Goal: Task Accomplishment & Management: Use online tool/utility

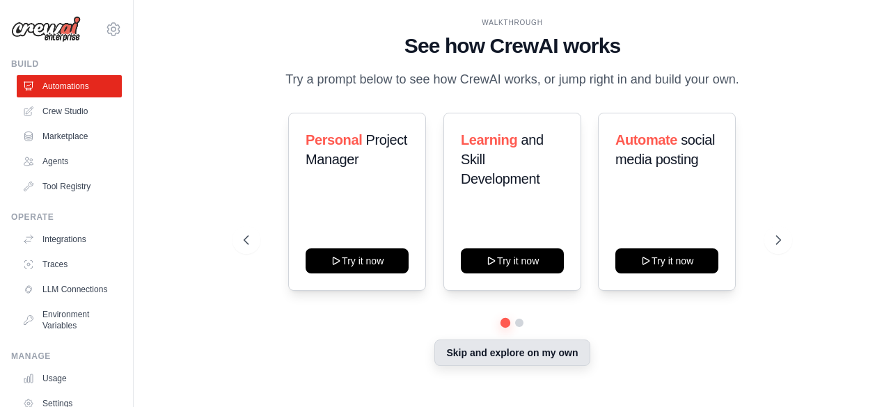
click at [487, 357] on button "Skip and explore on my own" at bounding box center [511, 353] width 155 height 26
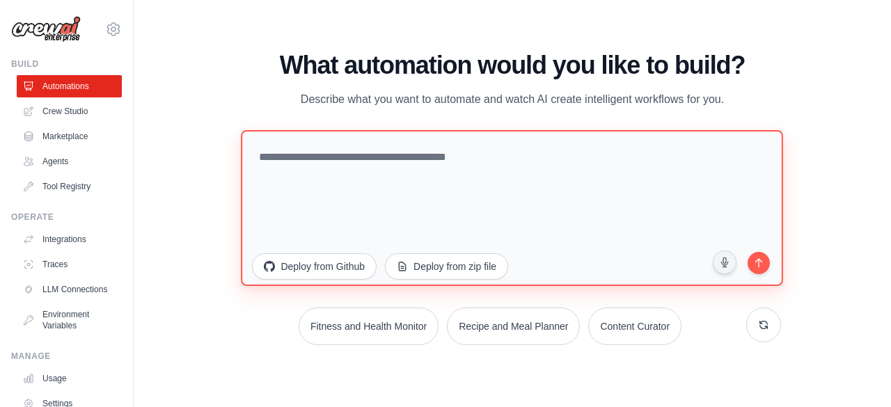
click at [446, 163] on textarea at bounding box center [513, 207] width 542 height 156
paste textarea "**********"
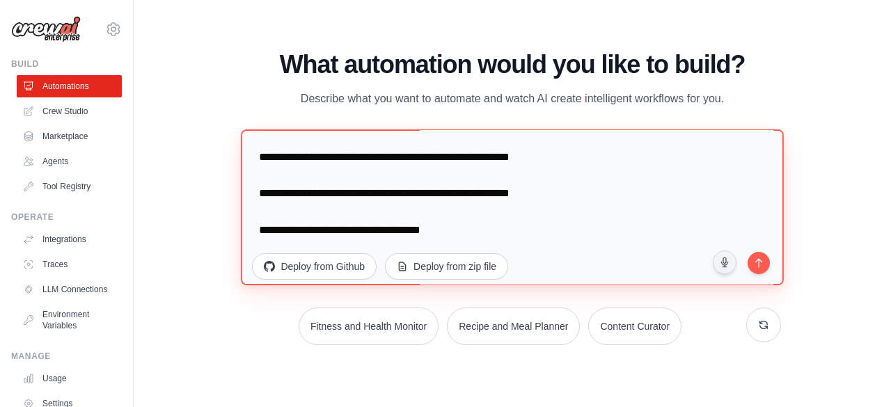
scroll to position [1484, 0]
paste textarea "**********"
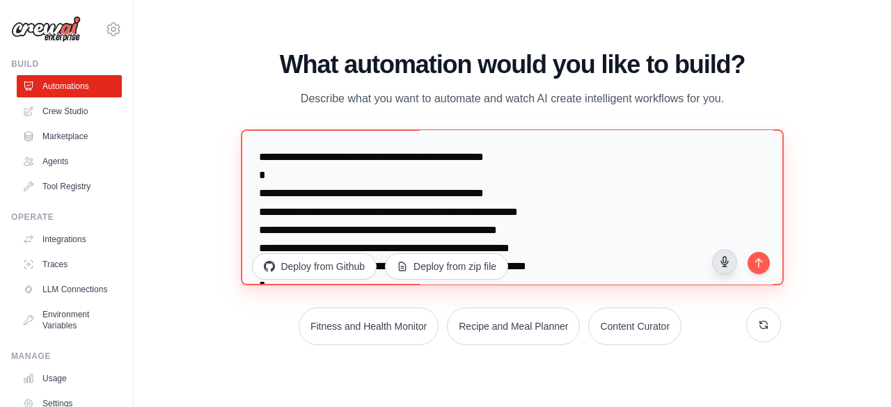
scroll to position [1745, 0]
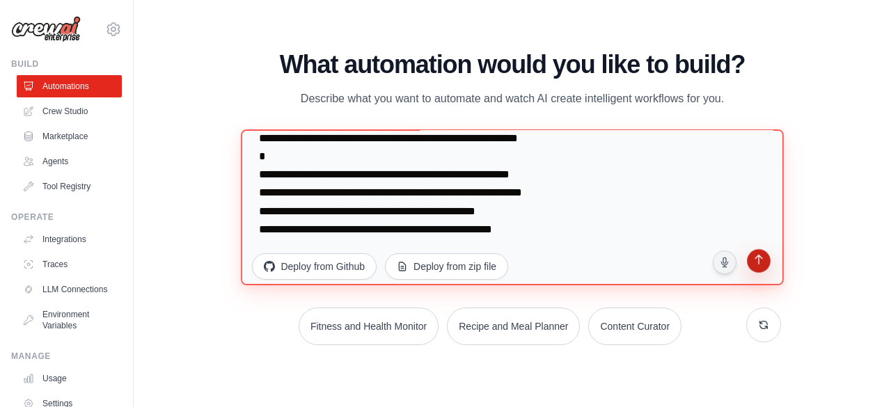
type textarea "**********"
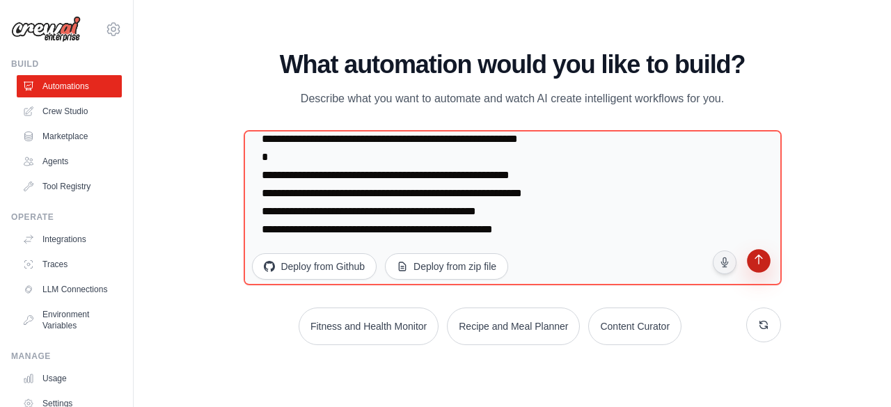
click at [764, 271] on button "submit" at bounding box center [758, 262] width 26 height 26
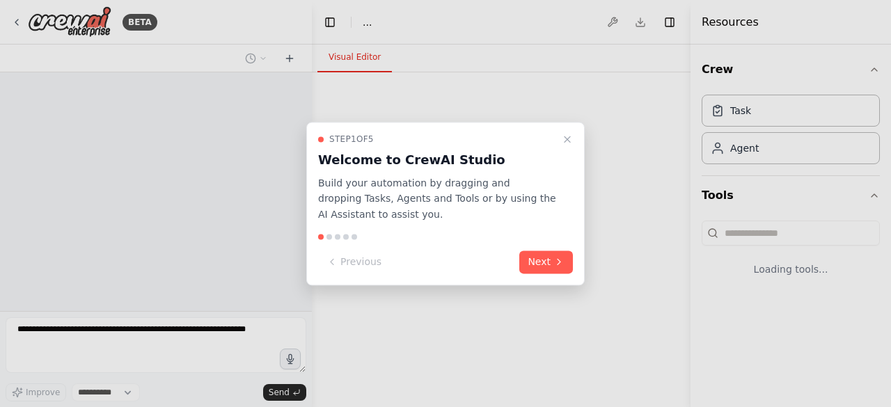
select select "****"
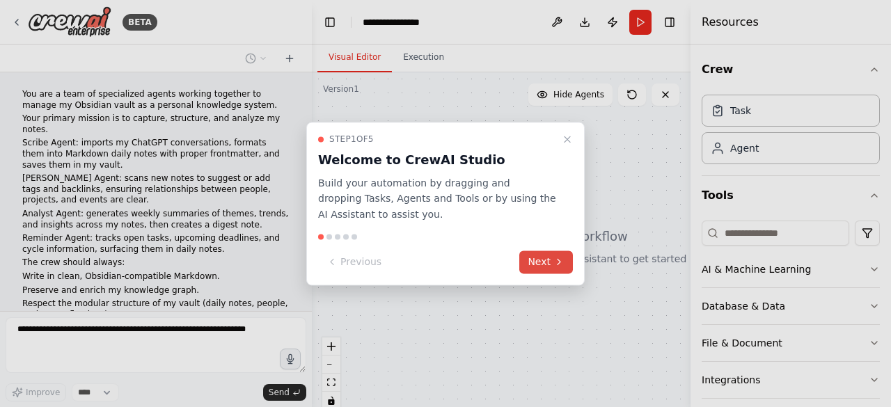
click at [532, 261] on button "Next" at bounding box center [546, 262] width 54 height 23
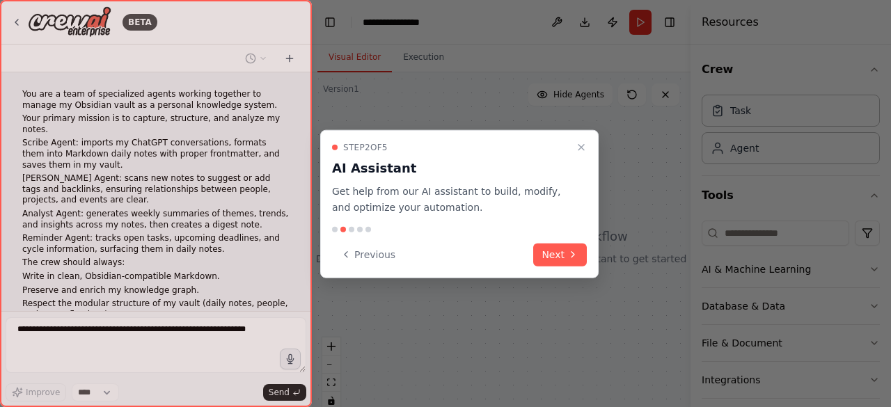
click at [532, 261] on div "Previous Next" at bounding box center [459, 254] width 255 height 23
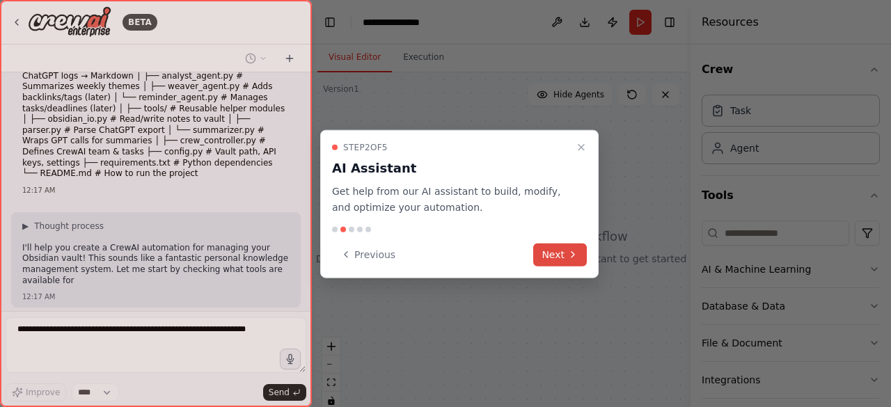
scroll to position [805, 0]
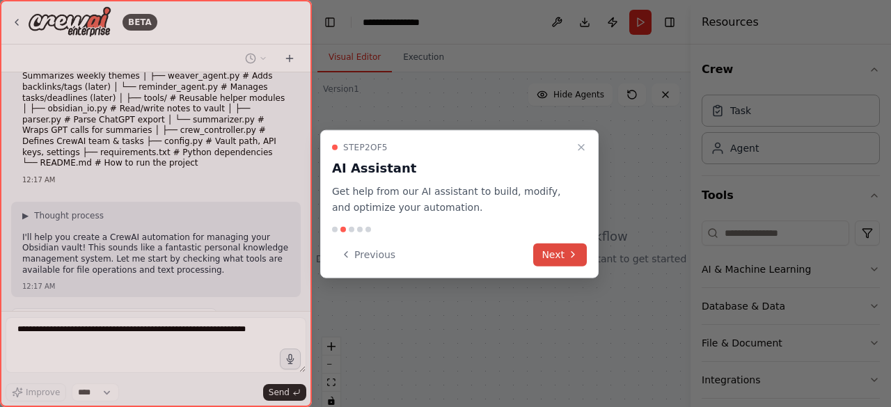
click at [551, 254] on button "Next" at bounding box center [560, 254] width 54 height 23
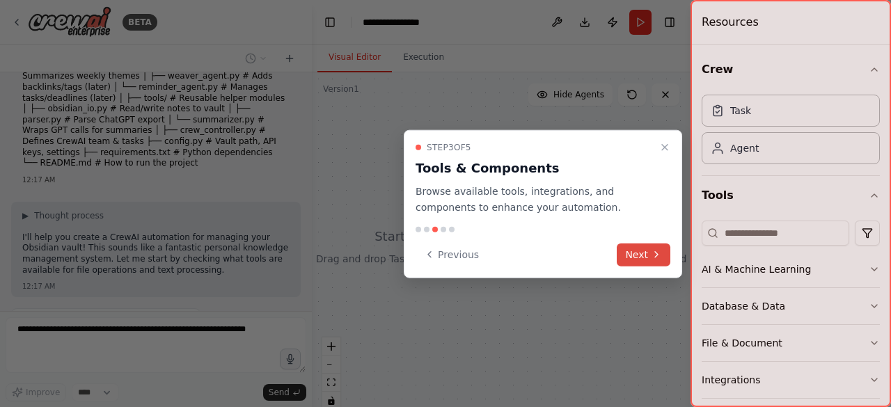
click at [628, 257] on button "Next" at bounding box center [644, 254] width 54 height 23
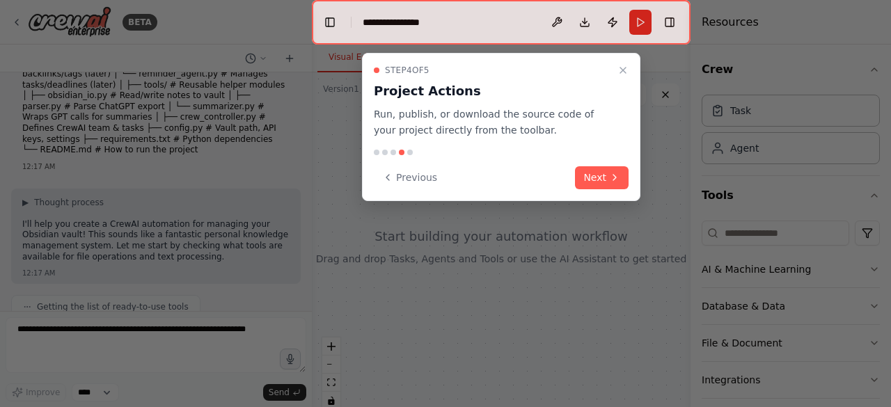
scroll to position [899, 0]
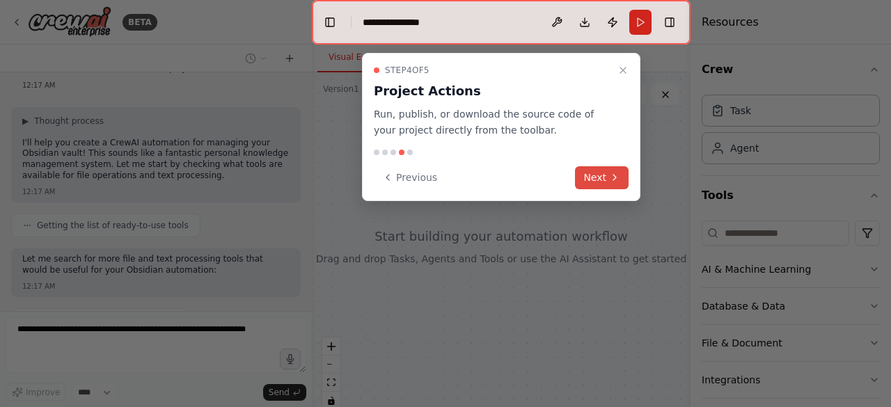
click at [588, 171] on button "Next" at bounding box center [602, 177] width 54 height 23
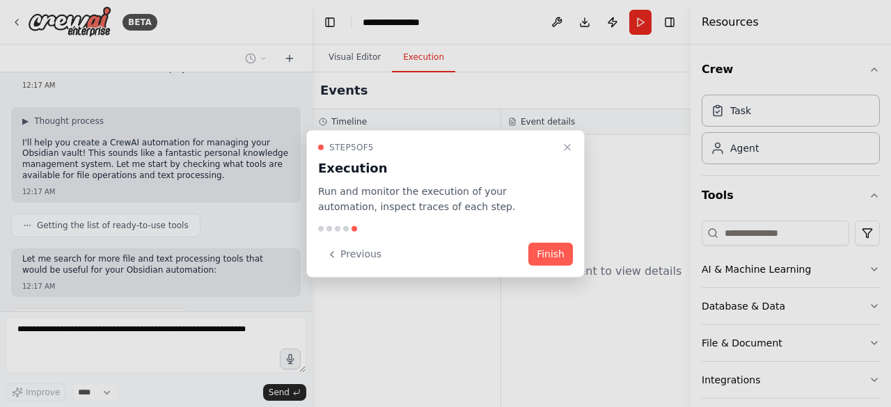
click at [588, 171] on div at bounding box center [445, 203] width 891 height 407
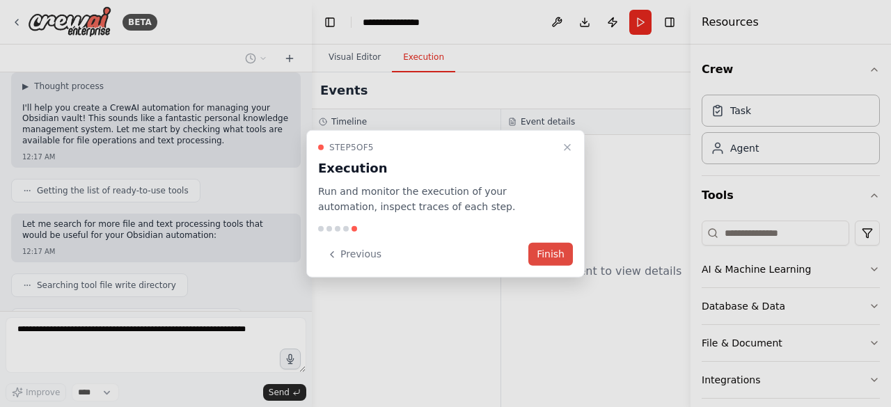
click at [560, 253] on button "Finish" at bounding box center [550, 254] width 45 height 23
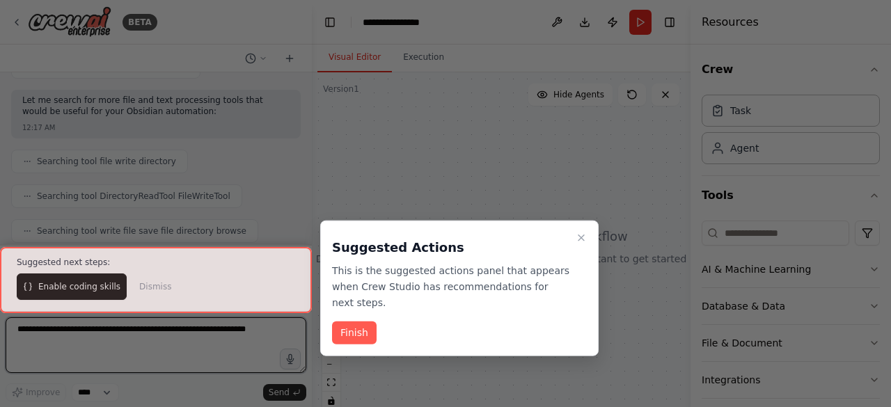
scroll to position [1069, 0]
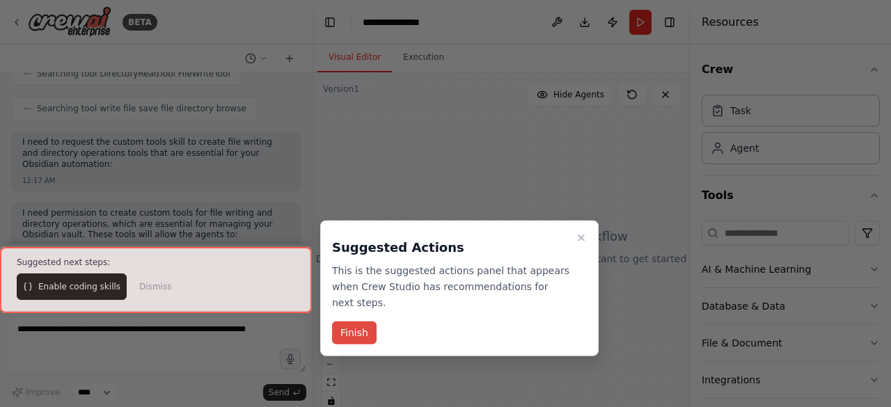
click at [354, 322] on button "Finish" at bounding box center [354, 333] width 45 height 23
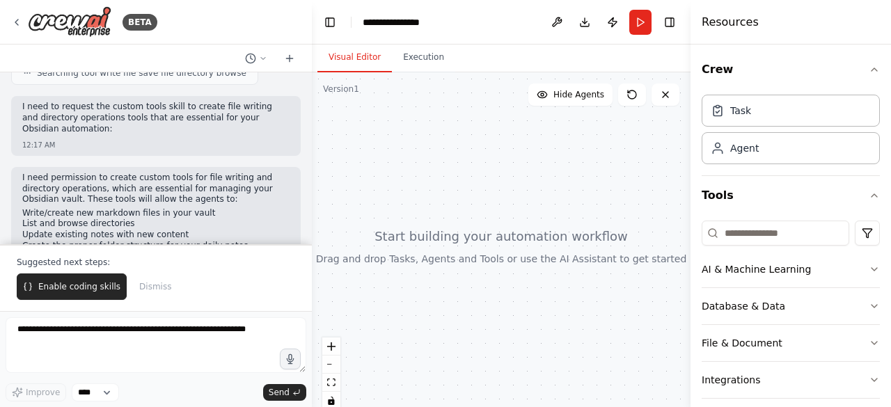
scroll to position [1227, 0]
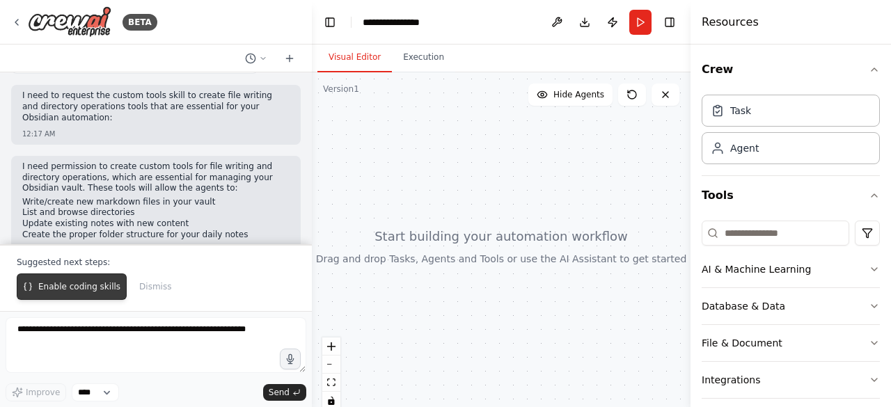
click at [84, 286] on span "Enable coding skills" at bounding box center [79, 286] width 82 height 11
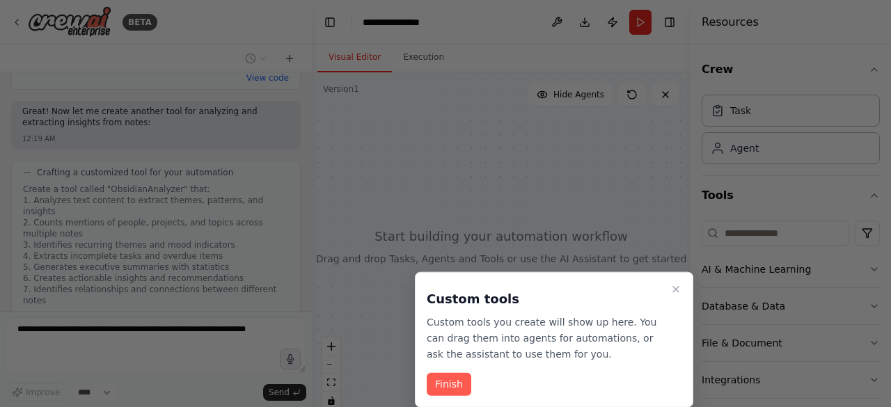
scroll to position [2348, 0]
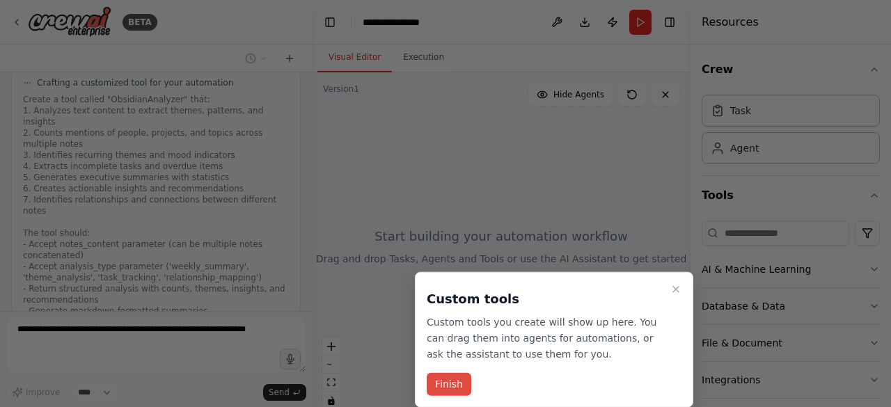
click at [439, 386] on button "Finish" at bounding box center [449, 384] width 45 height 23
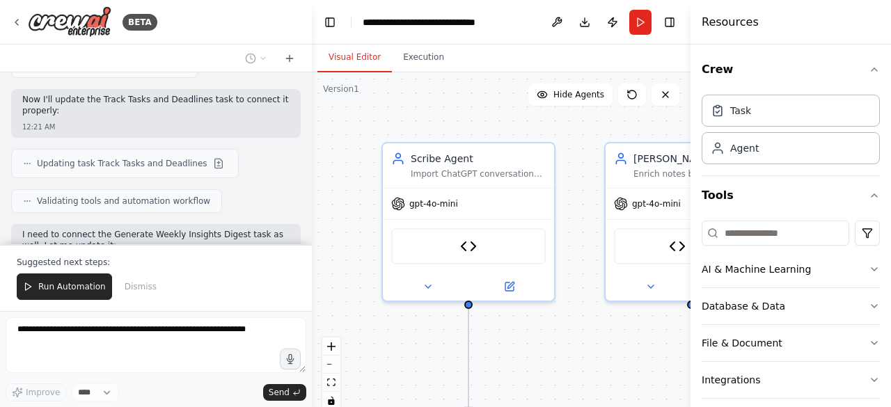
scroll to position [3566, 0]
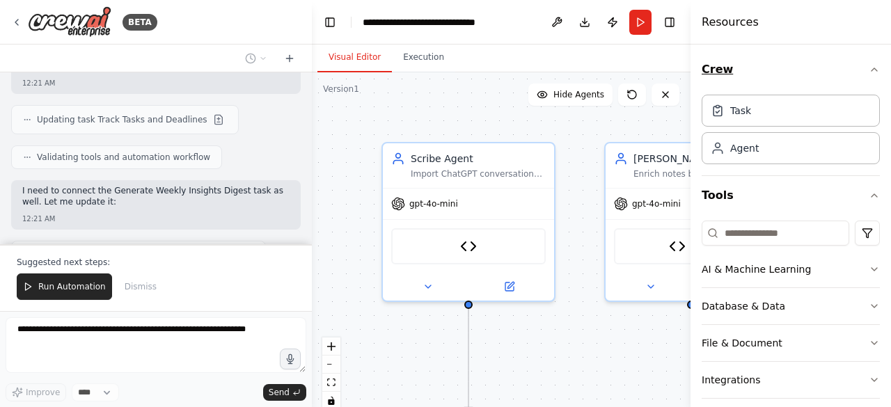
click at [869, 65] on icon "button" at bounding box center [874, 69] width 11 height 11
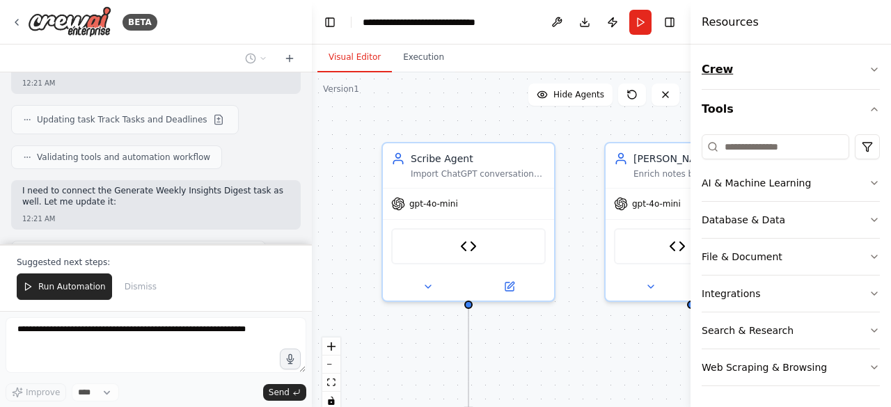
click at [869, 65] on icon "button" at bounding box center [874, 69] width 11 height 11
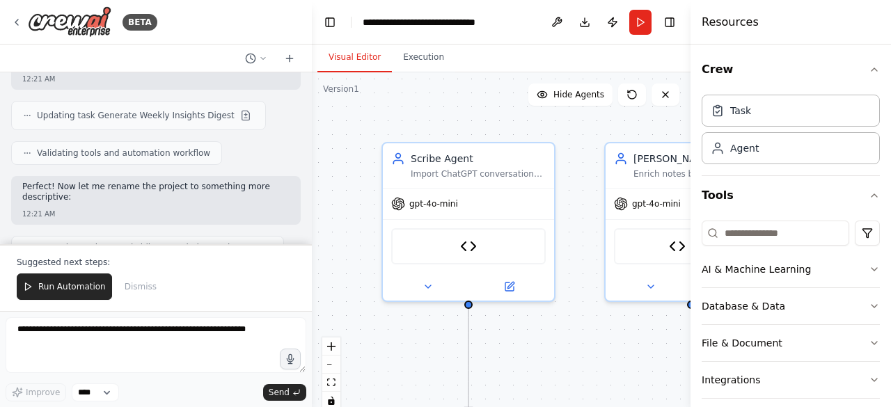
scroll to position [3648, 0]
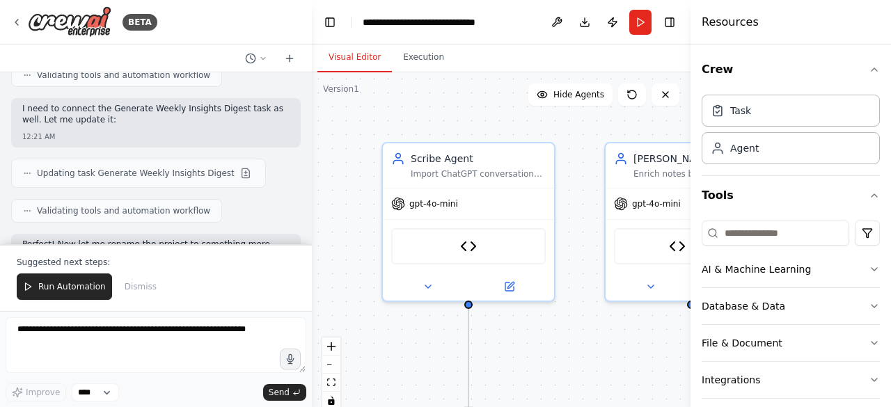
drag, startPoint x: 181, startPoint y: 210, endPoint x: 18, endPoint y: 140, distance: 177.4
copy div "🎉 Lore Ipsumdol Sitametco Adipi Elitsed do Eiusm! T'in utlaboreetdo magnaal eni…"
click at [869, 68] on icon "button" at bounding box center [874, 69] width 11 height 11
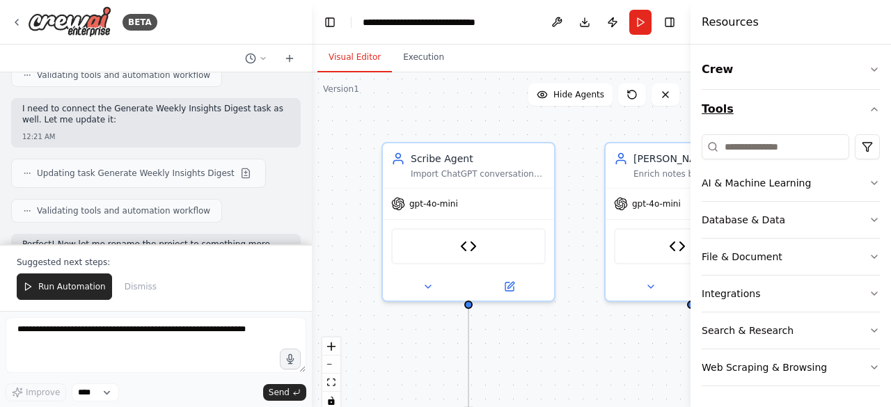
click at [869, 110] on icon "button" at bounding box center [874, 109] width 11 height 11
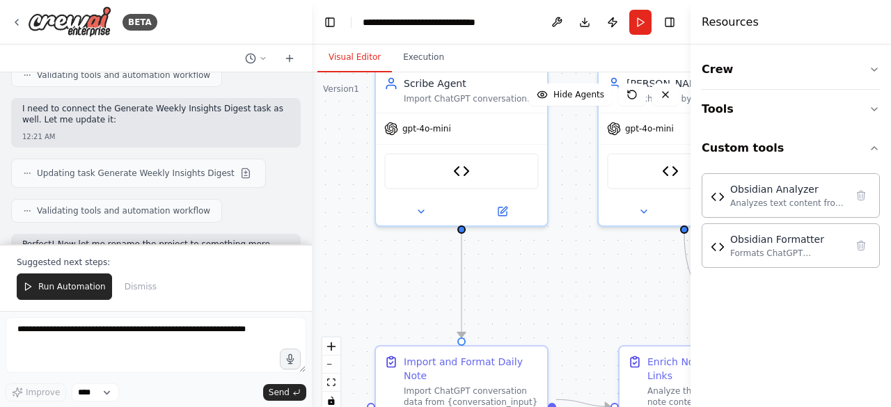
drag, startPoint x: 580, startPoint y: 333, endPoint x: 575, endPoint y: 260, distance: 73.3
click at [575, 260] on div ".deletable-edge-delete-btn { width: 20px; height: 20px; border: 0px solid #ffff…" at bounding box center [501, 246] width 379 height 348
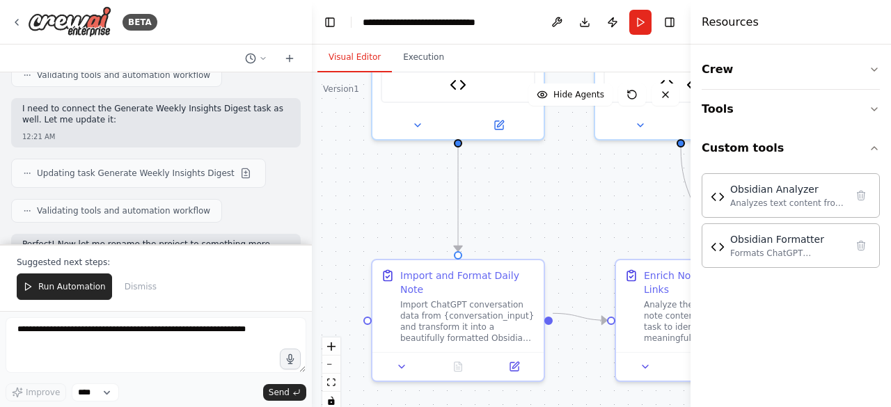
drag, startPoint x: 551, startPoint y: 281, endPoint x: 540, endPoint y: 229, distance: 53.4
click at [540, 229] on div ".deletable-edge-delete-btn { width: 20px; height: 20px; border: 0px solid #ffff…" at bounding box center [501, 246] width 379 height 348
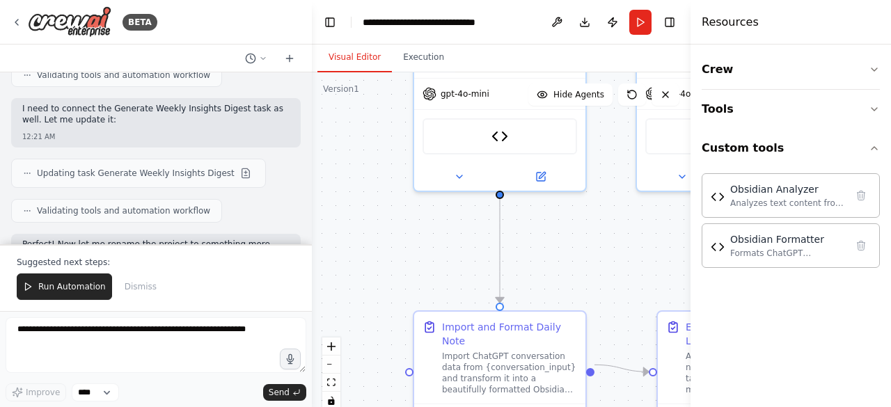
drag, startPoint x: 627, startPoint y: 215, endPoint x: 670, endPoint y: 264, distance: 65.1
click at [670, 264] on div ".deletable-edge-delete-btn { width: 20px; height: 20px; border: 0px solid #ffff…" at bounding box center [501, 246] width 379 height 348
click at [748, 72] on button "Crew" at bounding box center [791, 69] width 178 height 39
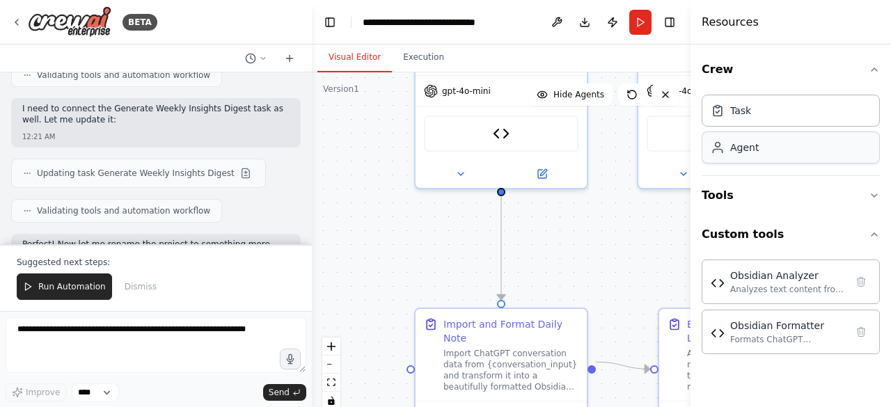
click at [727, 150] on div "Agent" at bounding box center [735, 148] width 48 height 14
click at [737, 201] on button "Tools" at bounding box center [791, 195] width 178 height 39
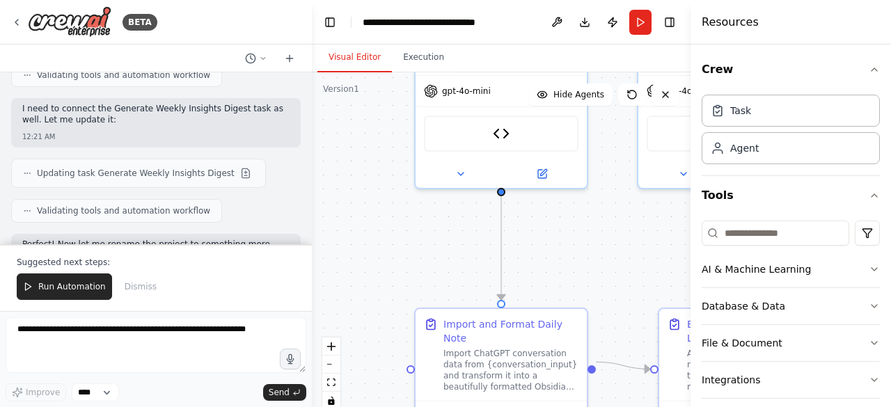
click at [727, 173] on div "Task Agent" at bounding box center [791, 132] width 178 height 86
click at [723, 194] on button "Tools" at bounding box center [791, 195] width 178 height 39
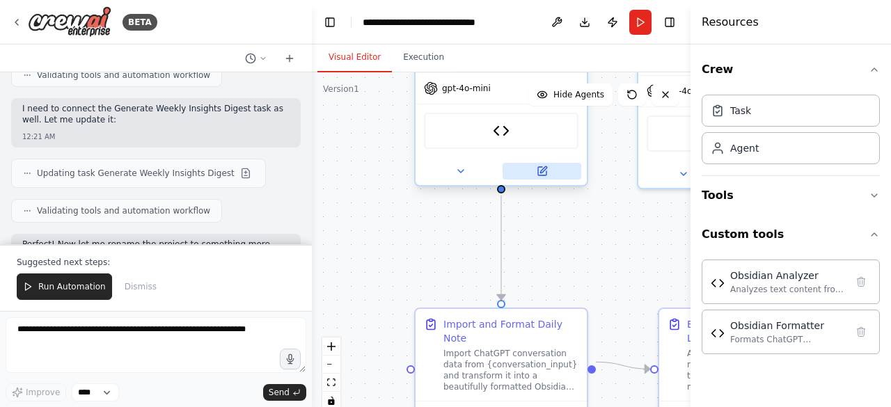
click at [540, 176] on icon at bounding box center [542, 171] width 11 height 11
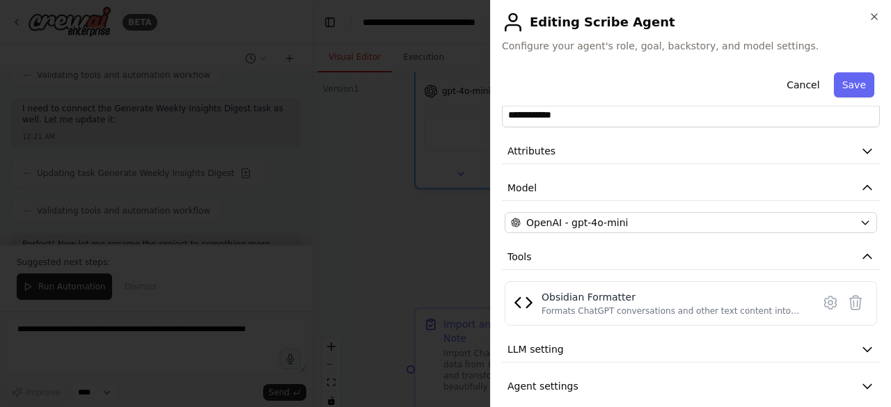
scroll to position [41, 0]
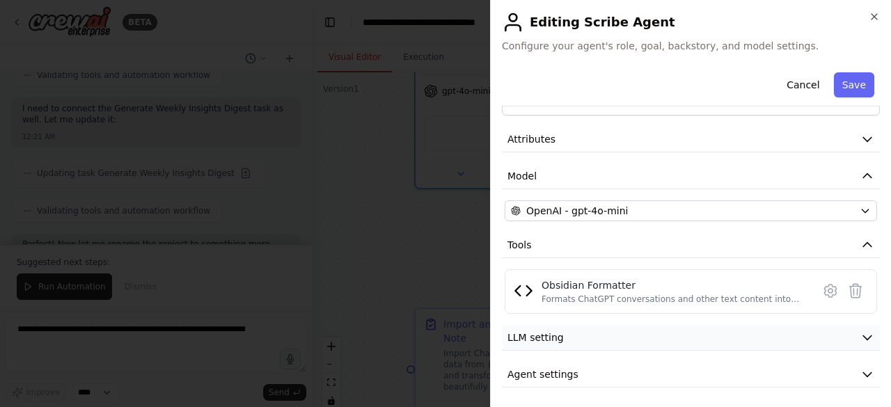
click at [760, 328] on button "LLM setting" at bounding box center [691, 338] width 378 height 26
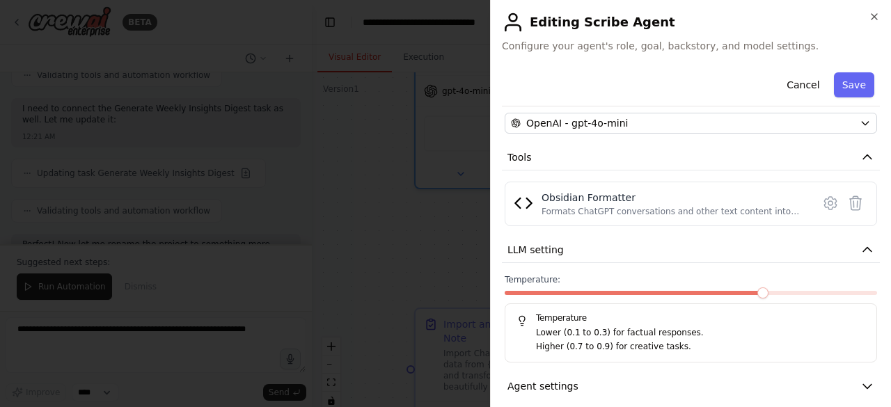
scroll to position [141, 0]
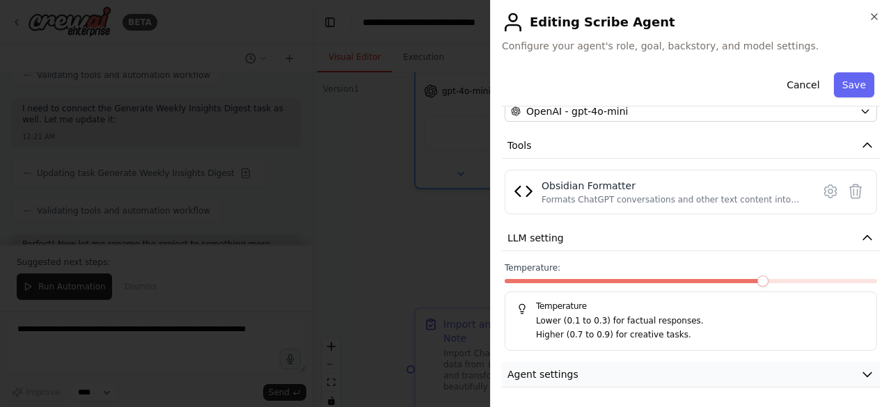
click at [860, 373] on icon "button" at bounding box center [867, 375] width 14 height 14
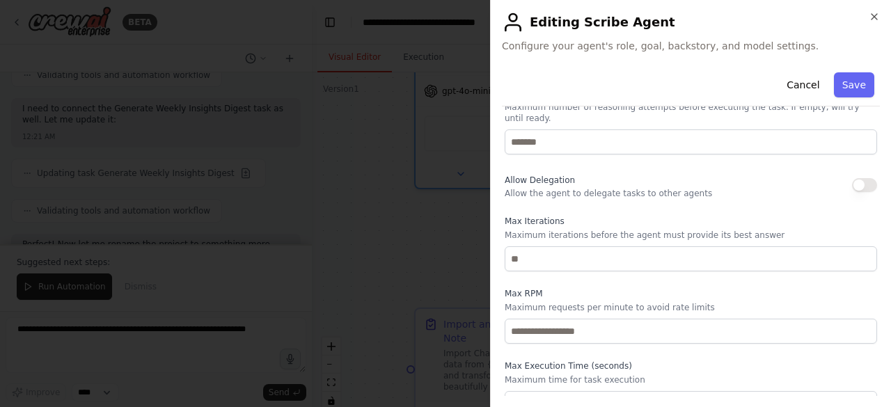
scroll to position [503, 0]
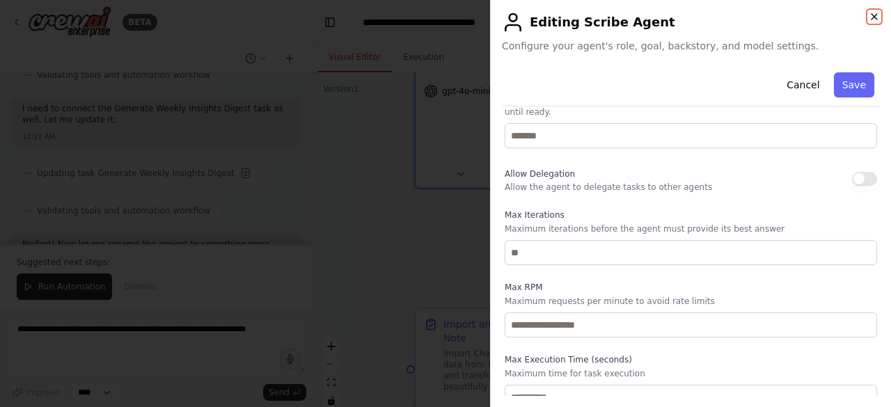
click at [877, 13] on icon "button" at bounding box center [874, 16] width 11 height 11
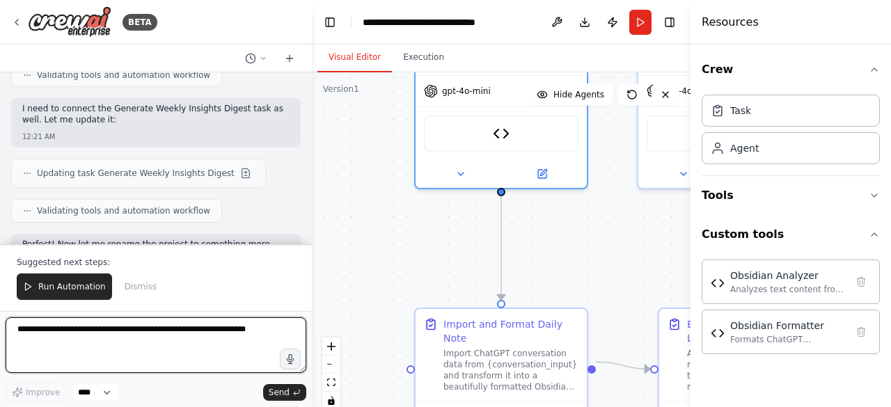
click at [53, 345] on textarea at bounding box center [156, 345] width 301 height 56
click at [124, 353] on textarea "**********" at bounding box center [156, 345] width 301 height 56
click at [57, 373] on textarea "**********" at bounding box center [156, 345] width 301 height 56
click at [217, 350] on textarea "**********" at bounding box center [156, 345] width 301 height 56
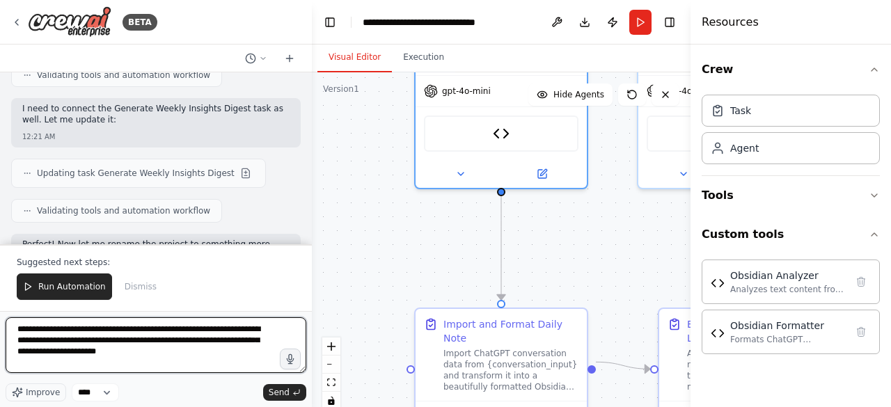
click at [47, 359] on textarea "**********" at bounding box center [156, 345] width 301 height 56
click at [156, 358] on textarea "**********" at bounding box center [156, 345] width 301 height 56
paste textarea "**********"
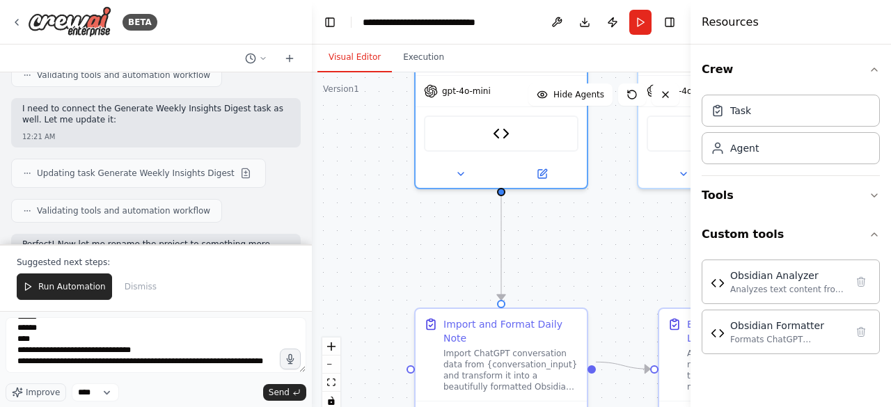
click at [833, 26] on div "Resources" at bounding box center [791, 22] width 201 height 45
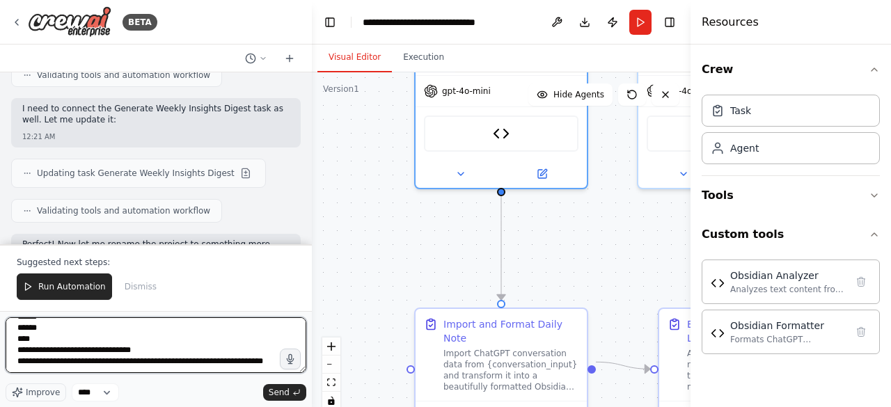
scroll to position [0, 0]
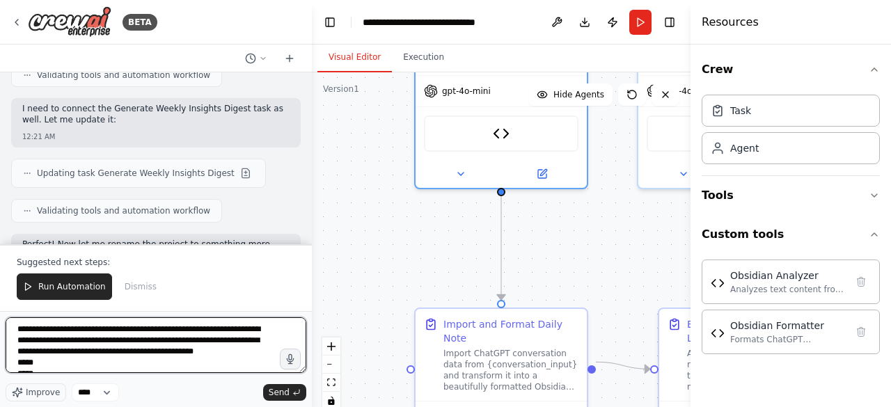
click at [95, 361] on textarea "**********" at bounding box center [156, 345] width 301 height 56
paste textarea "**********"
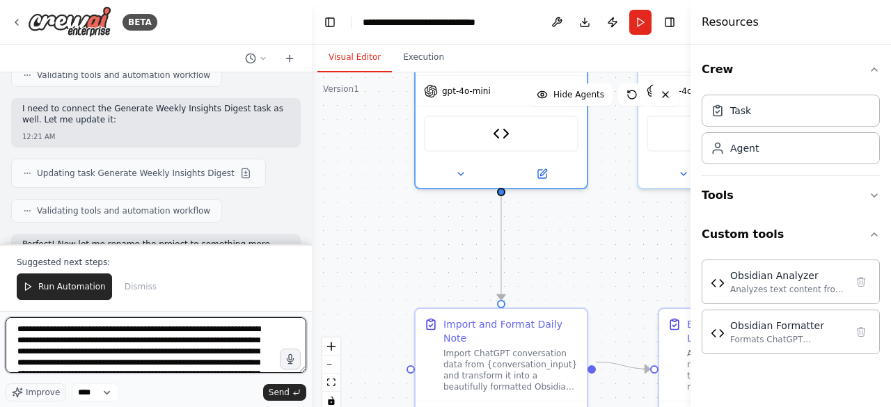
scroll to position [29, 0]
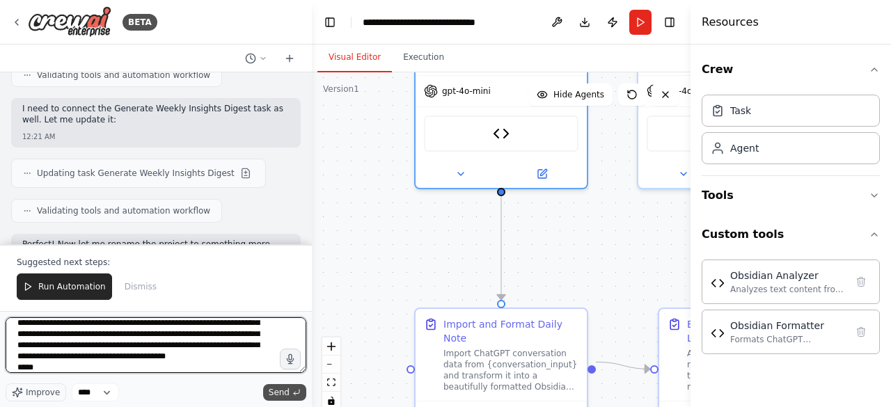
type textarea "**********"
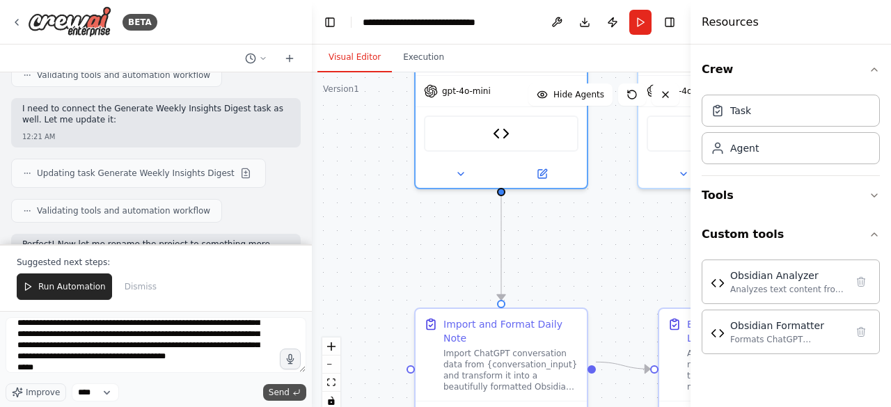
click at [279, 391] on span "Send" at bounding box center [279, 392] width 21 height 11
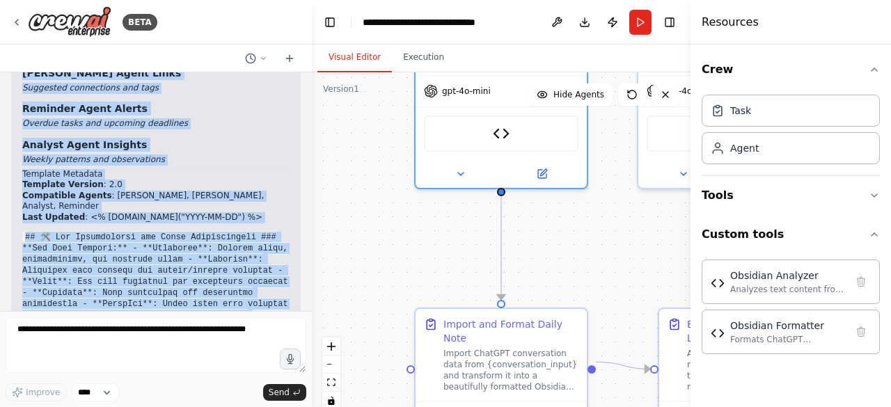
scroll to position [6405, 0]
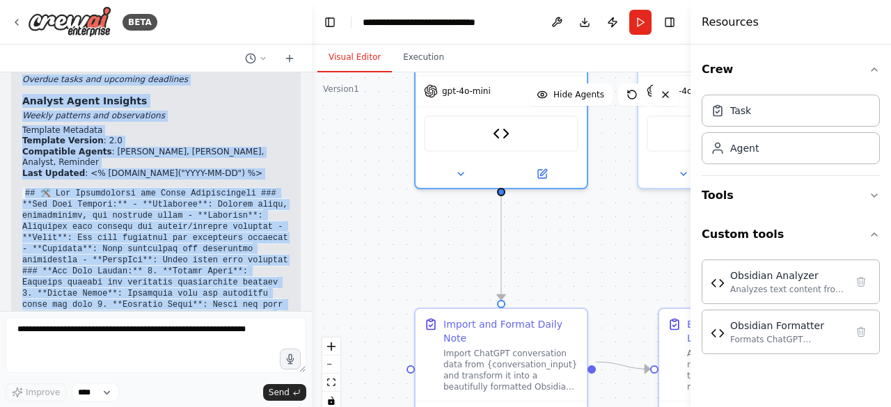
drag, startPoint x: 19, startPoint y: 286, endPoint x: 256, endPoint y: 278, distance: 236.1
copy div "📝 Loremips Dolor Sitametc adi Elit Seddoe --- temp: <% in.utla.etd("MAGN-AL-EN"…"
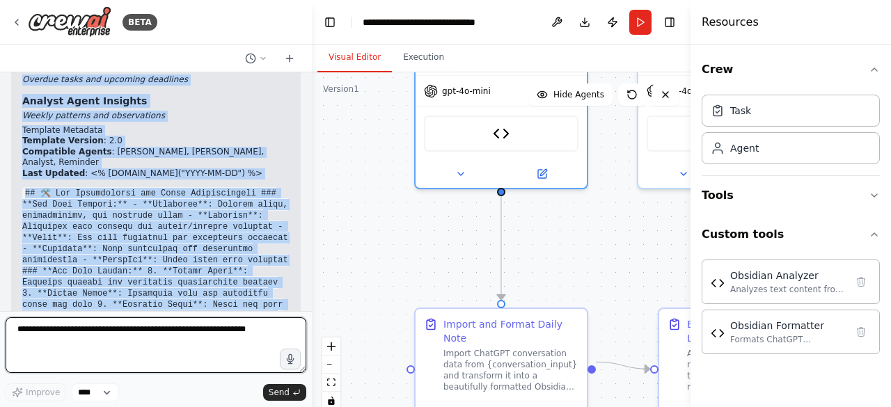
click at [49, 322] on textarea at bounding box center [156, 345] width 301 height 56
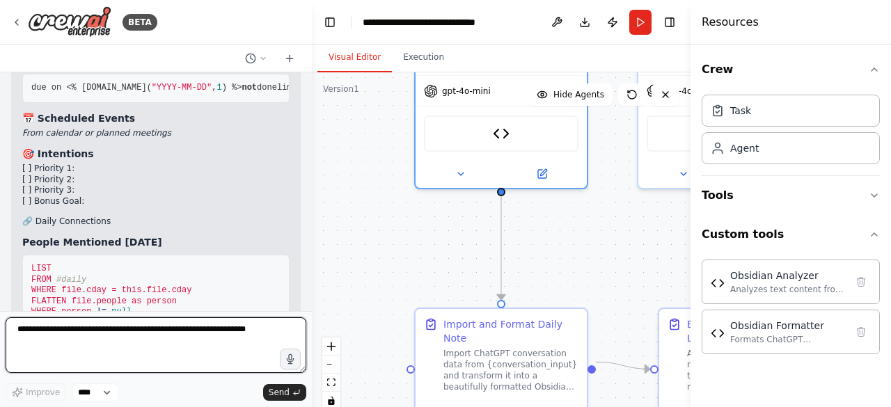
scroll to position [5872, 0]
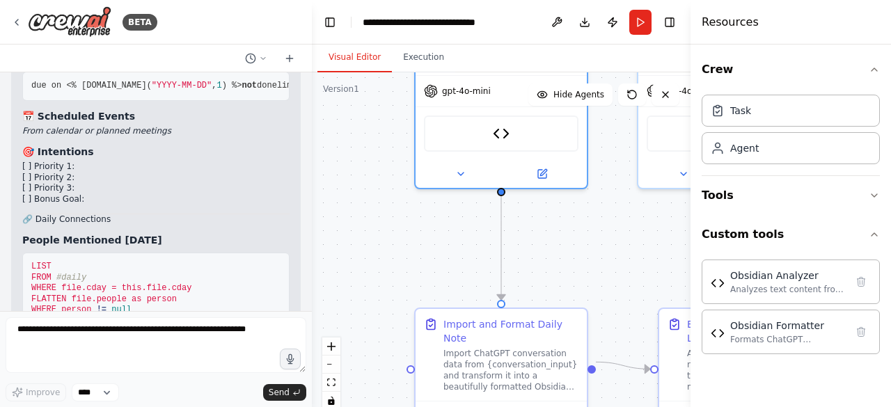
click at [25, 290] on div "Perfect! Let me create an enhanced daily template that's fully compatible with …" at bounding box center [155, 97] width 267 height 1825
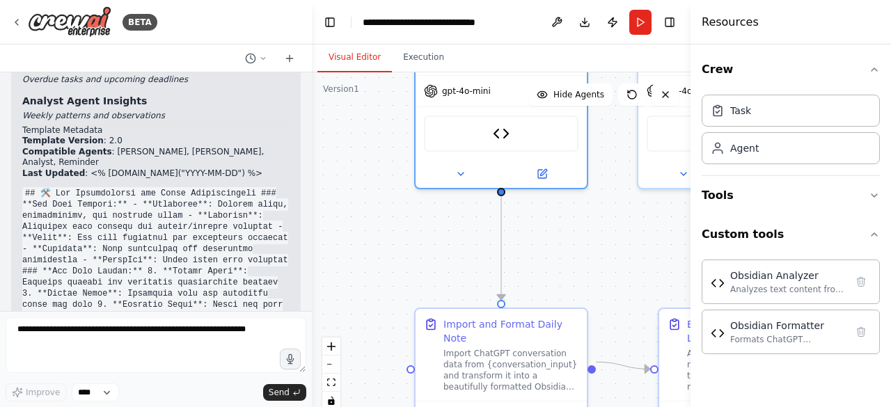
click at [56, 258] on code at bounding box center [155, 332] width 266 height 291
click at [95, 311] on div "You are a team of specialized agents working together to manage my Obsidian vau…" at bounding box center [156, 191] width 312 height 239
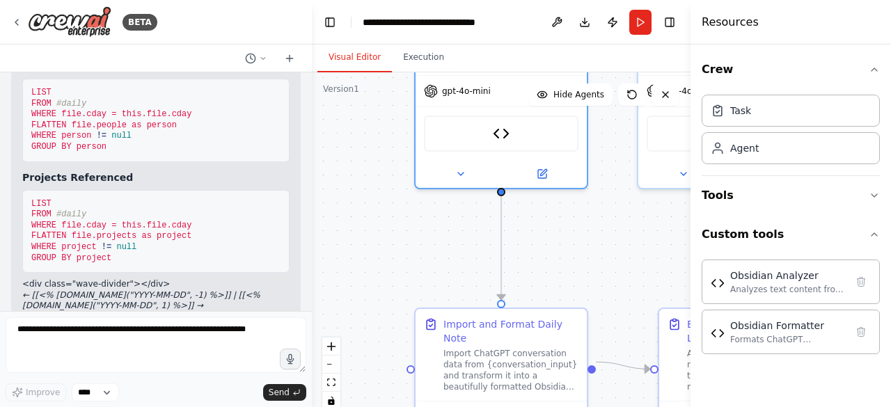
scroll to position [6046, 0]
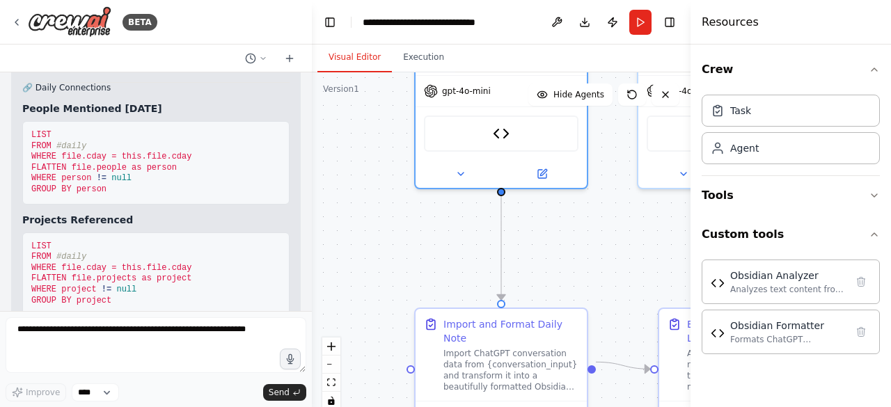
scroll to position [6004, 0]
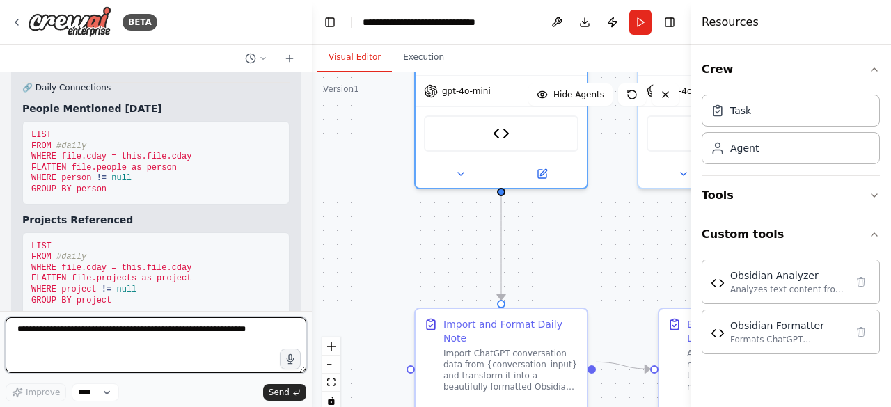
click at [33, 333] on textarea at bounding box center [156, 345] width 301 height 56
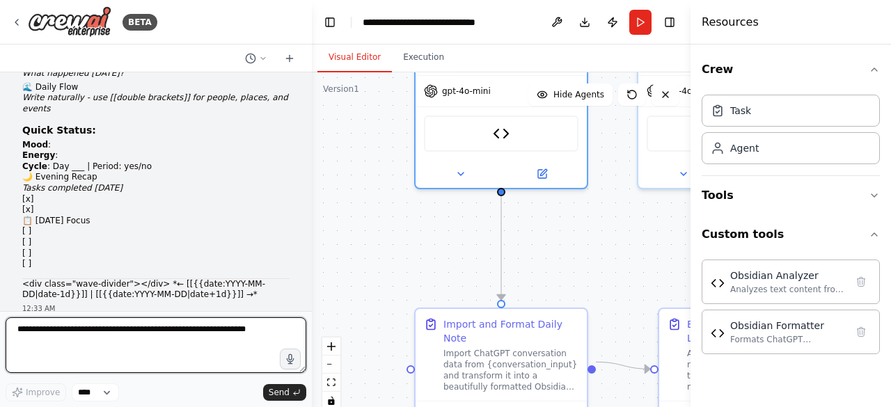
scroll to position [4695, 0]
type textarea "**********"
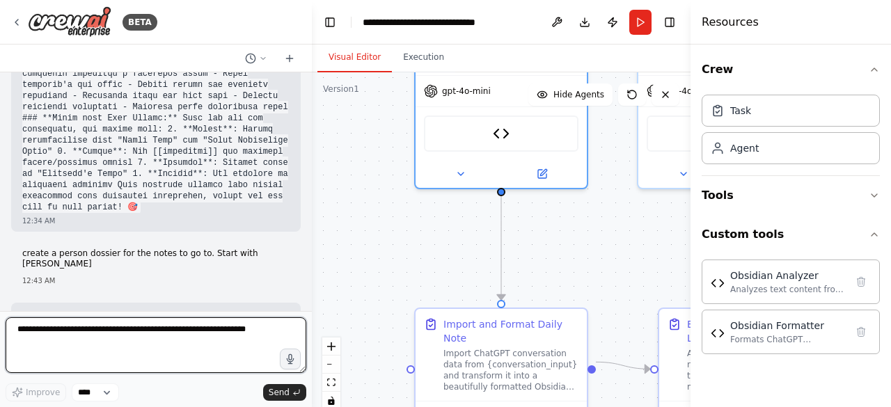
scroll to position [6656, 0]
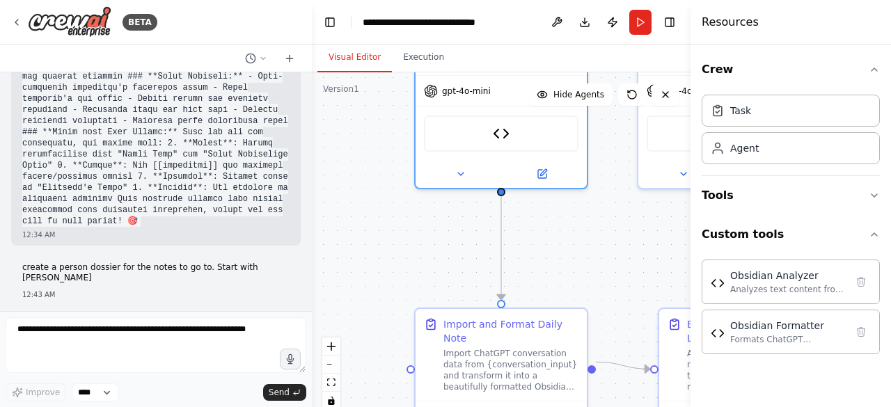
click at [202, 347] on p "I'll create a comprehensive person dossier template for [PERSON_NAME] that work…" at bounding box center [155, 363] width 267 height 33
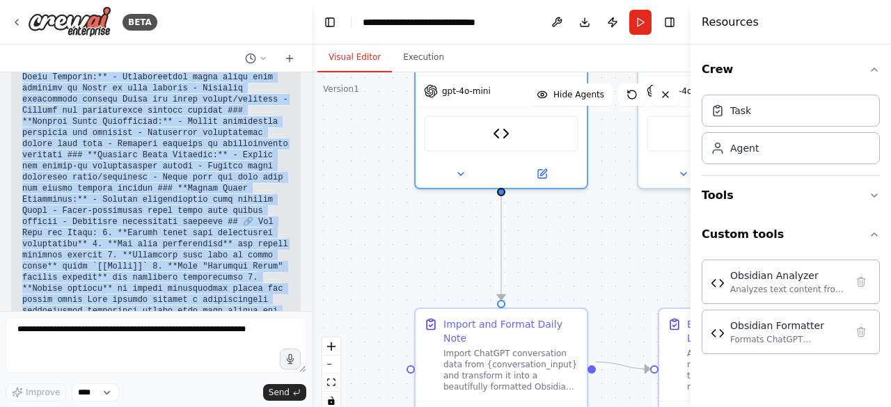
scroll to position [0, 34]
drag, startPoint x: 24, startPoint y: 184, endPoint x: 272, endPoint y: 277, distance: 263.9
copy div "👤 Loremi Dolorsi Ametcons: Adipi --- elit: seddoe temp: Incid utla: - etdolo - …"
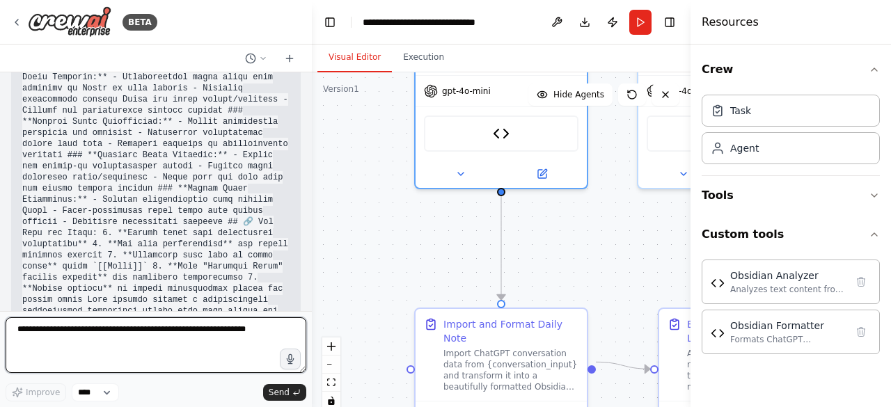
click at [171, 334] on textarea at bounding box center [156, 345] width 301 height 56
paste textarea "**********"
type textarea "**********"
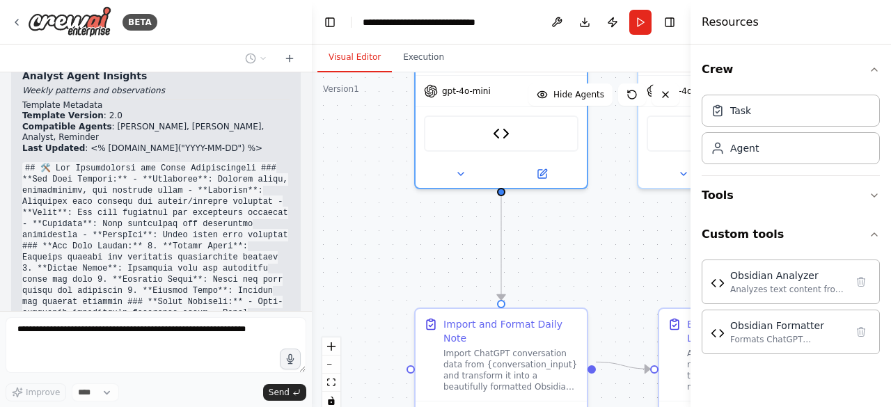
scroll to position [6428, 0]
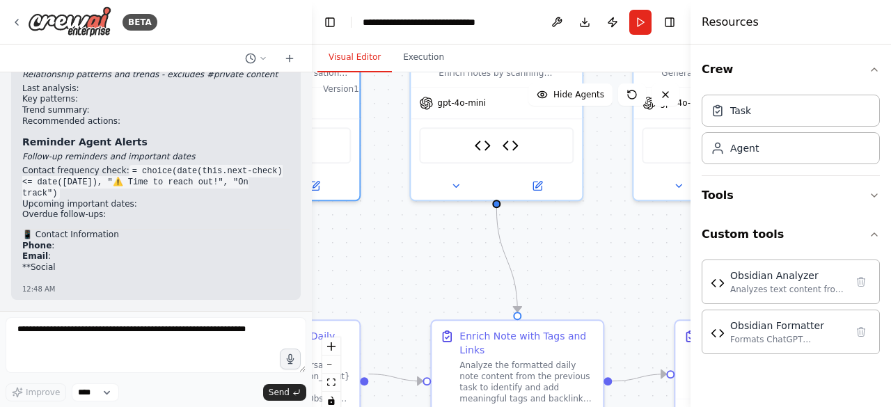
click at [721, 20] on h4 "Resources" at bounding box center [730, 22] width 57 height 17
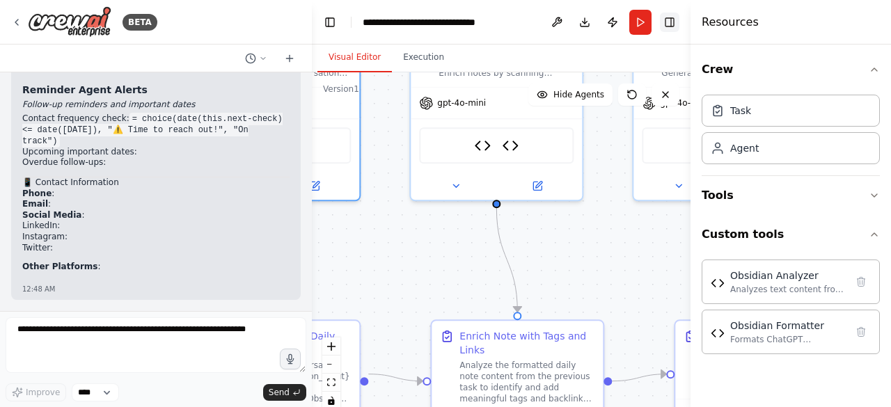
click at [673, 20] on button "Toggle Right Sidebar" at bounding box center [669, 22] width 19 height 19
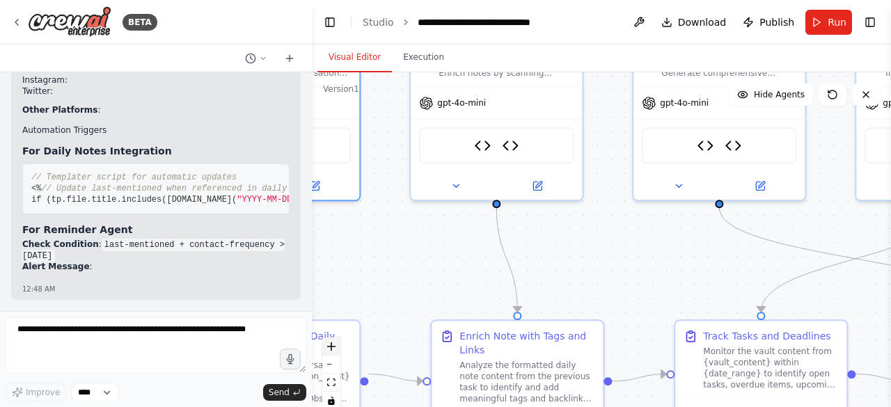
scroll to position [12348, 0]
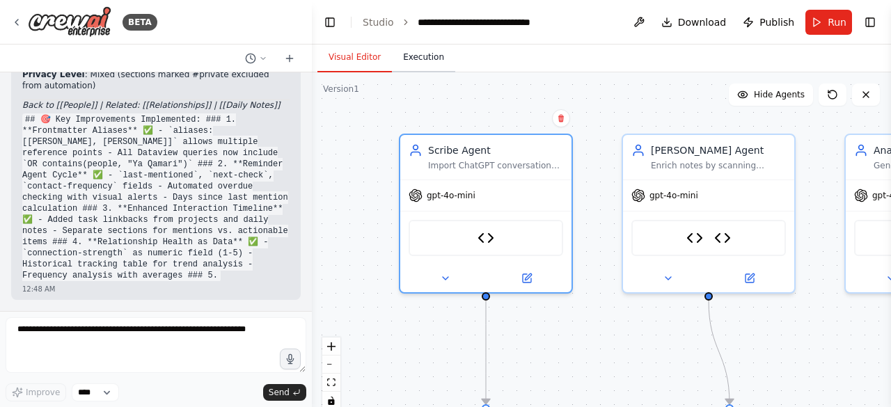
click at [418, 60] on button "Execution" at bounding box center [423, 57] width 63 height 29
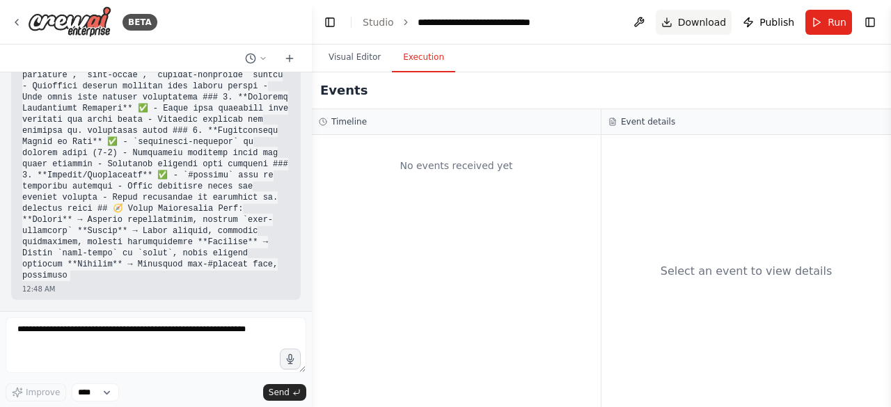
click at [672, 21] on button "Download" at bounding box center [694, 22] width 77 height 25
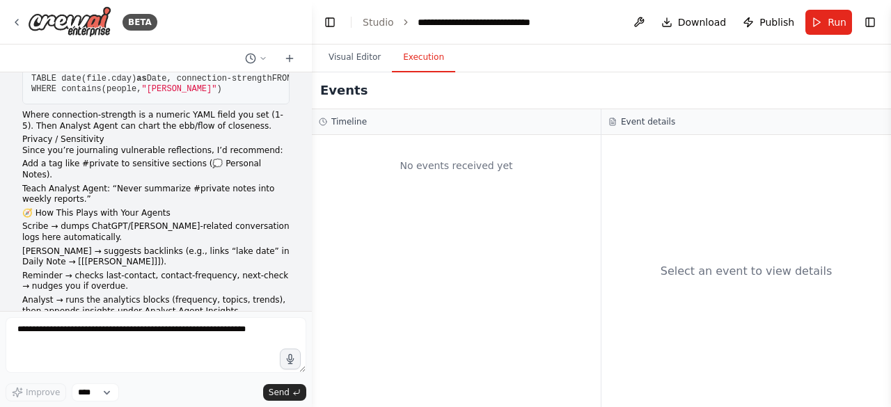
scroll to position [9717, 0]
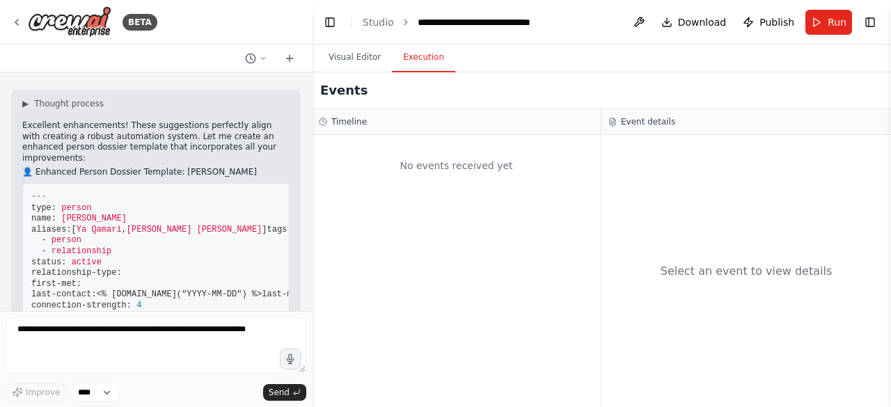
drag, startPoint x: 203, startPoint y: 278, endPoint x: 29, endPoint y: 106, distance: 244.7
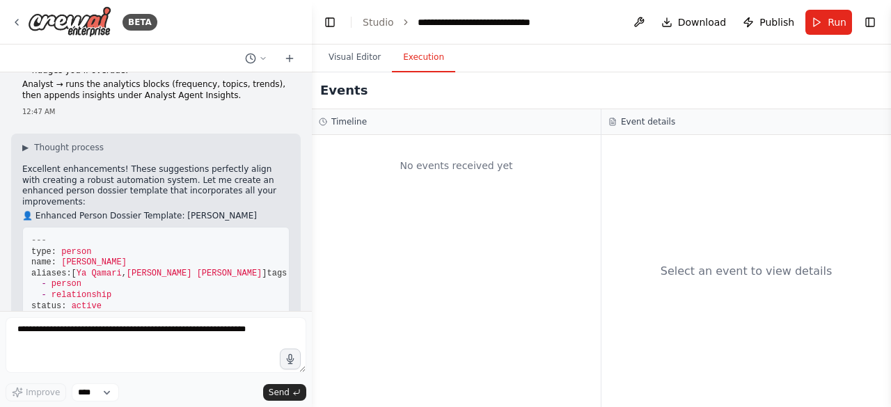
scroll to position [9678, 0]
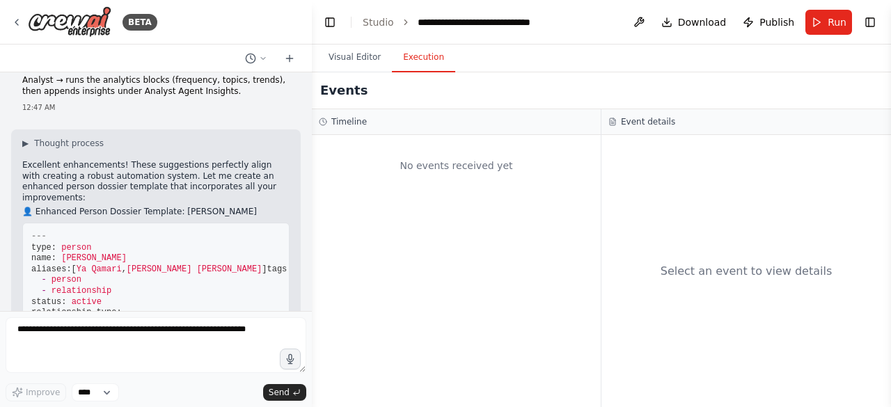
copy div "Loremips Dolors Ametcon Adipisci: Elits --- doei: tempor inci: Utlab etdolor: […"
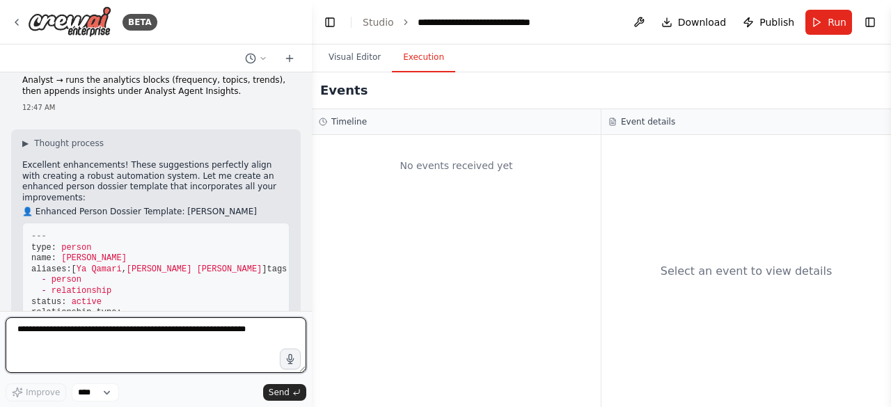
click at [131, 347] on textarea at bounding box center [156, 345] width 301 height 56
paste textarea "**********"
type textarea "**********"
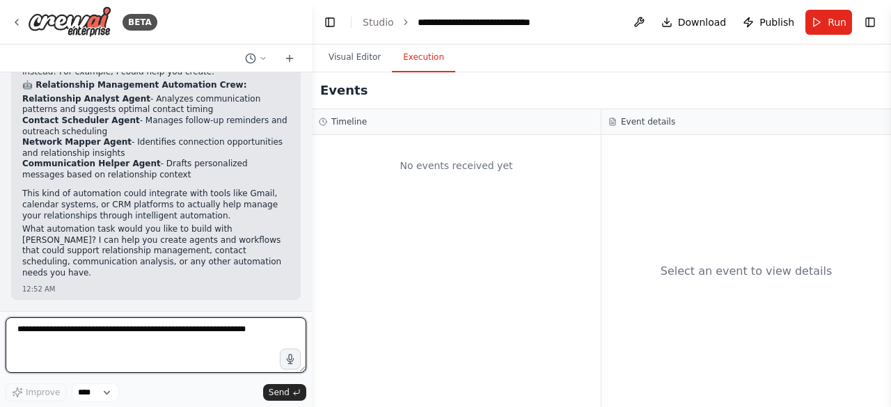
scroll to position [13182, 0]
paste textarea "**********"
type textarea "**********"
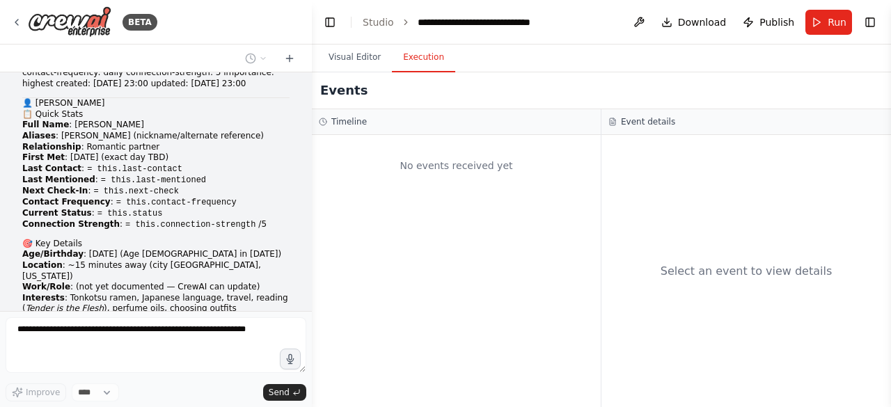
scroll to position [15178, 0]
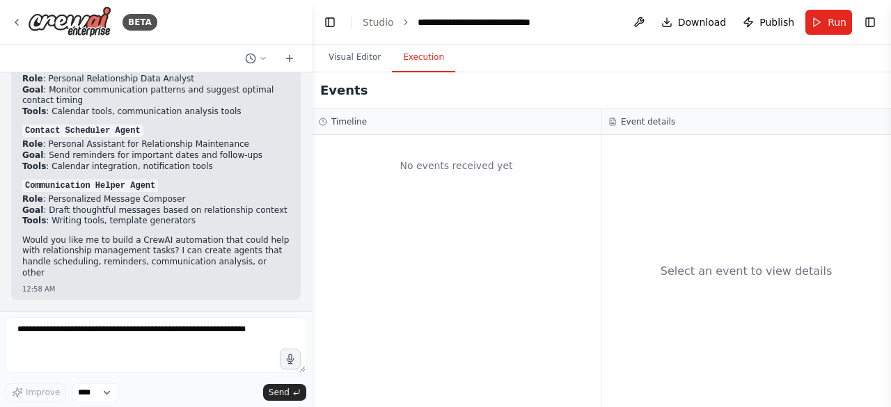
click at [217, 227] on ul "Role : Personalized Message Composer Goal : Draft thoughtful messages based on …" at bounding box center [155, 210] width 267 height 33
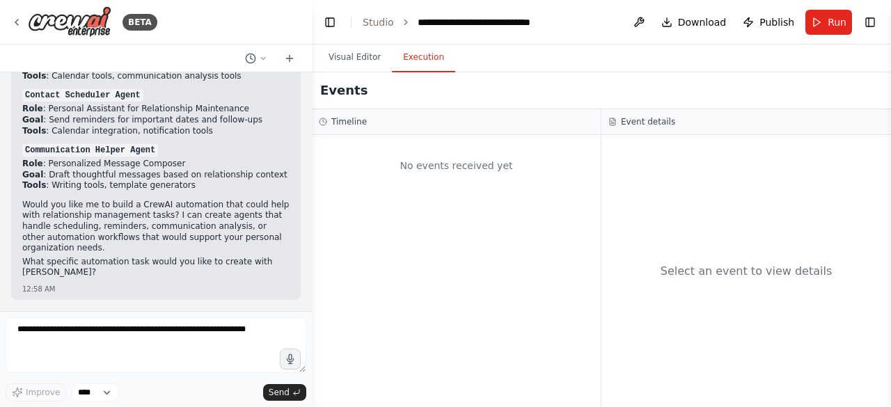
scroll to position [15544, 0]
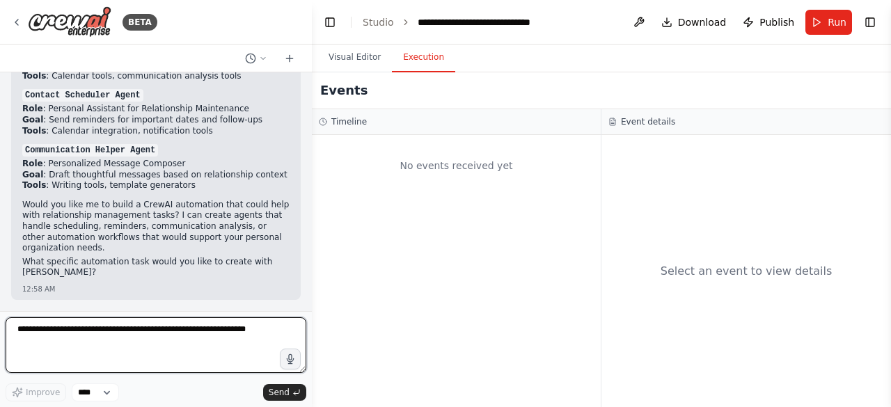
click at [154, 353] on textarea at bounding box center [156, 345] width 301 height 56
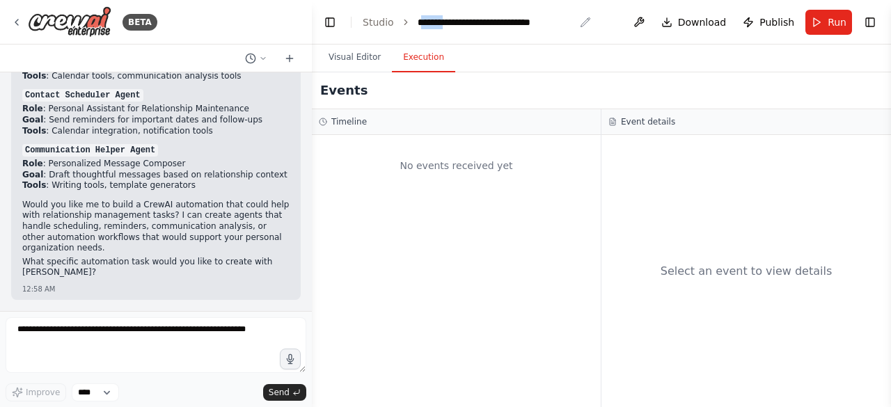
drag, startPoint x: 419, startPoint y: 26, endPoint x: 446, endPoint y: 26, distance: 26.5
click at [446, 26] on div "**********" at bounding box center [496, 22] width 157 height 14
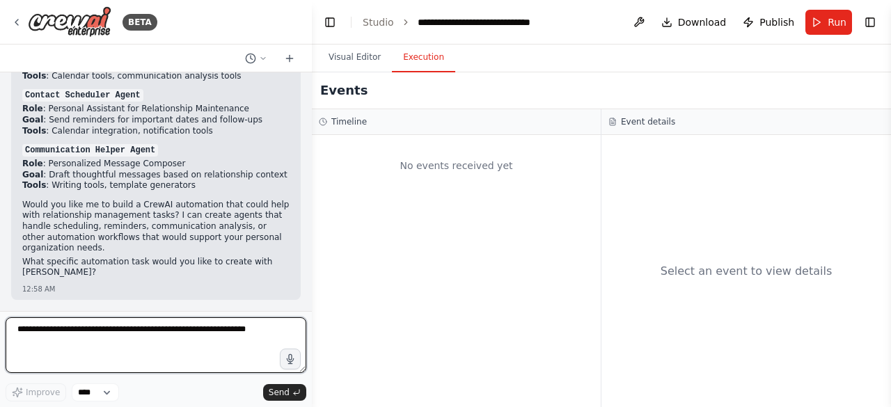
click at [61, 342] on textarea at bounding box center [156, 345] width 301 height 56
type textarea "**********"
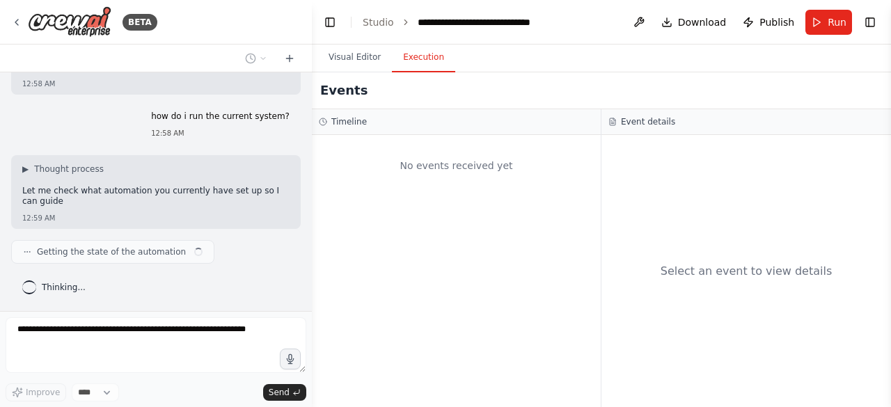
scroll to position [15749, 0]
click at [340, 68] on button "Visual Editor" at bounding box center [354, 57] width 74 height 29
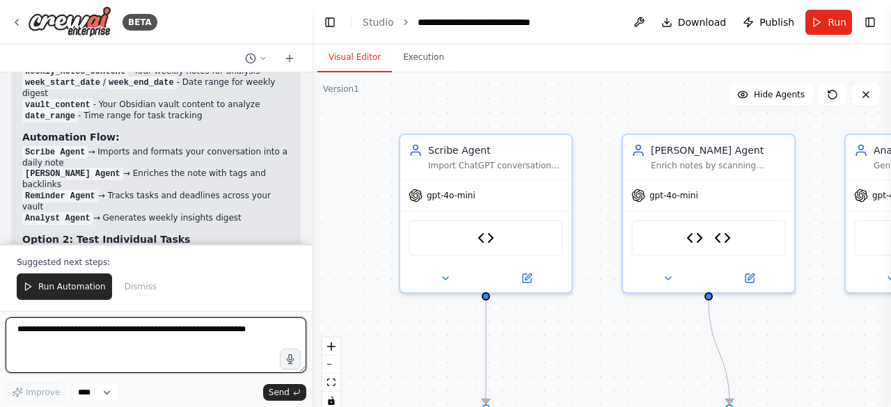
scroll to position [15910, 0]
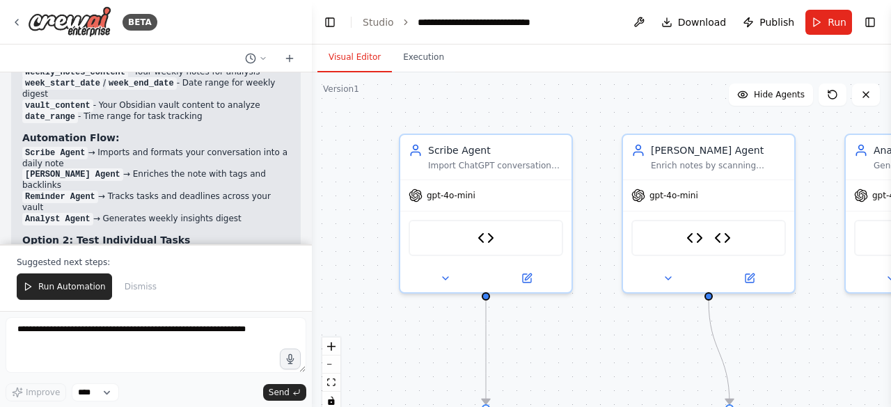
click at [35, 106] on div "You are a team of specialized agents working together to manage my Obsidian vau…" at bounding box center [156, 158] width 312 height 172
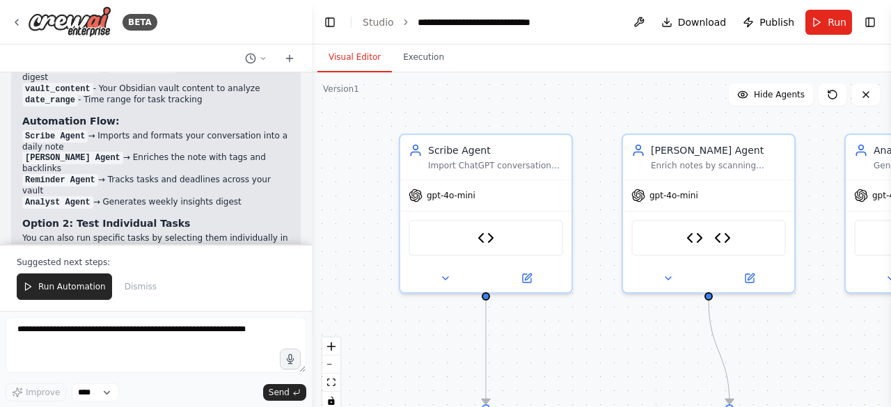
scroll to position [15941, 0]
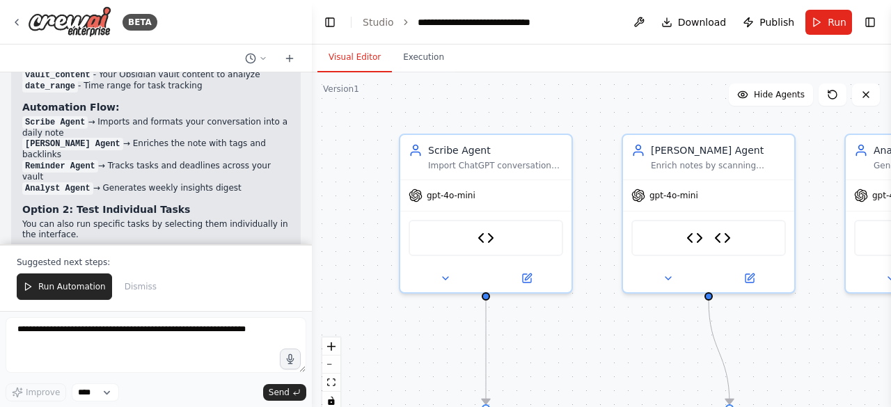
click at [304, 247] on div "Suggested next steps: Run Automation Dismiss" at bounding box center [156, 277] width 312 height 67
click at [57, 297] on button "Run Automation" at bounding box center [64, 287] width 95 height 26
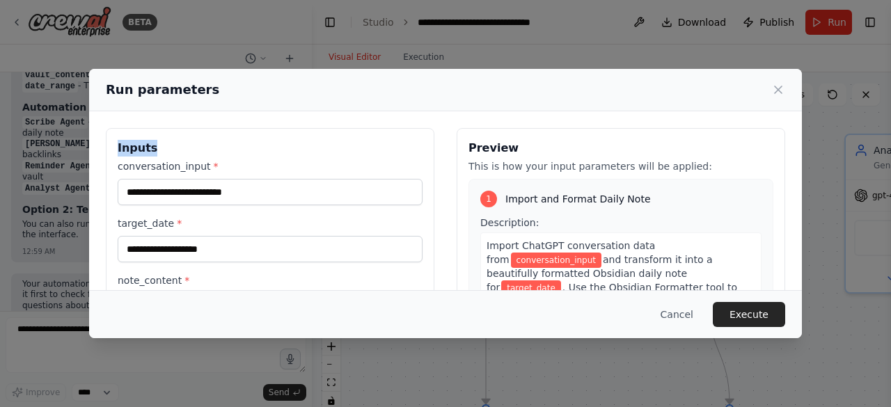
drag, startPoint x: 303, startPoint y: 86, endPoint x: 420, endPoint y: 119, distance: 122.3
click at [420, 119] on div "Run parameters Inputs conversation_input * target_date * note_content * people_…" at bounding box center [445, 203] width 713 height 269
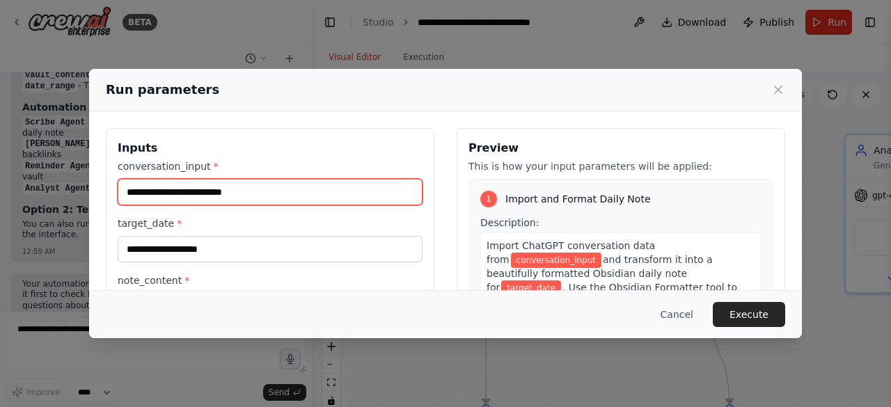
click at [226, 182] on input "conversation_input *" at bounding box center [270, 192] width 305 height 26
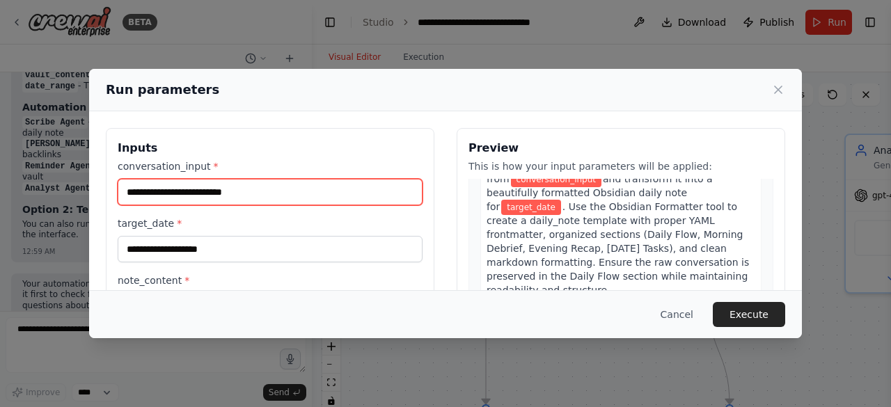
scroll to position [0, 0]
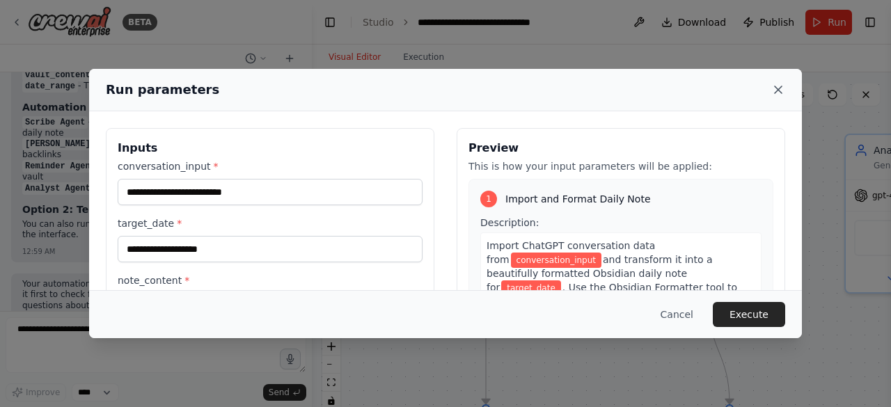
click at [776, 90] on icon at bounding box center [778, 90] width 14 height 14
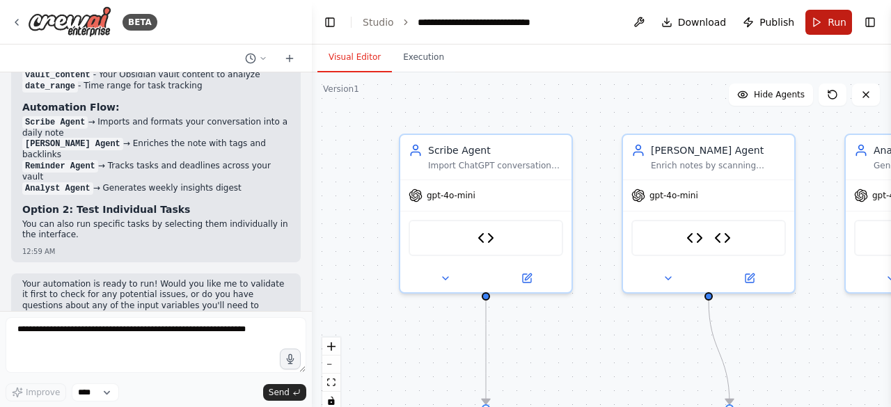
click at [822, 16] on button "Run" at bounding box center [828, 22] width 47 height 25
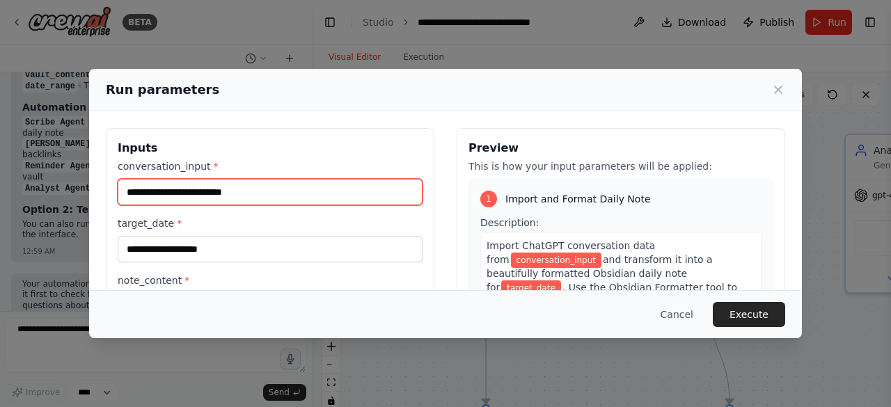
click at [273, 190] on input "conversation_input *" at bounding box center [270, 192] width 305 height 26
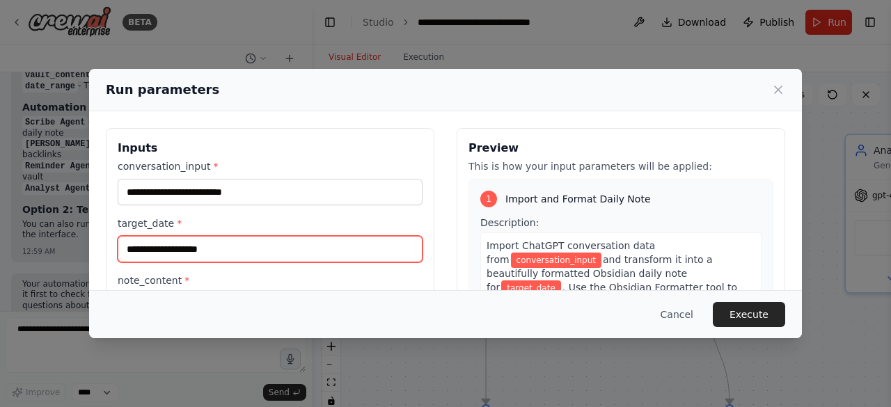
click at [301, 247] on input "target_date *" at bounding box center [270, 249] width 305 height 26
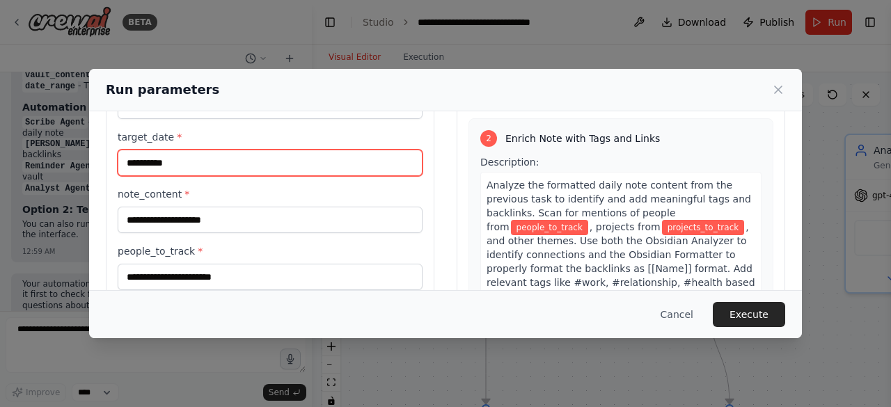
scroll to position [328, 0]
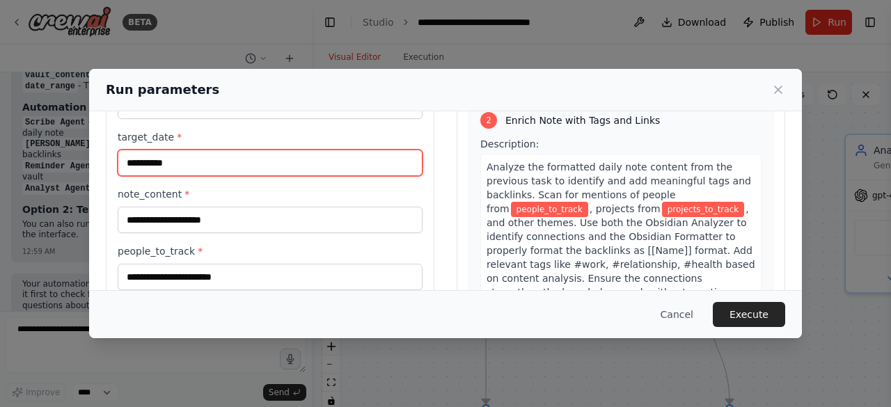
type input "**********"
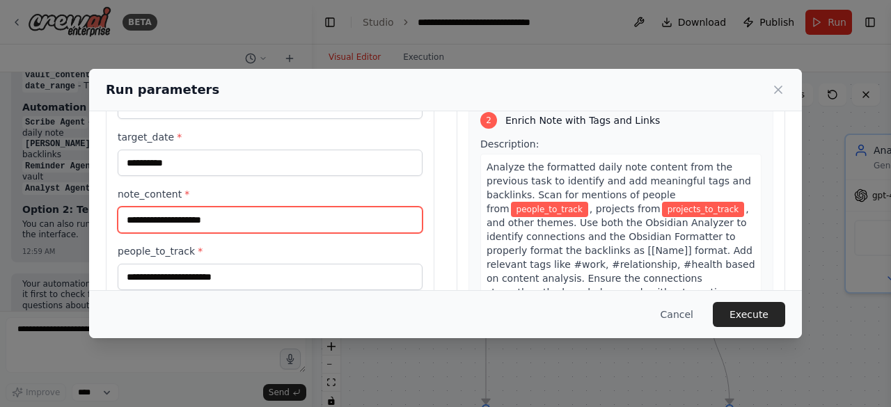
click at [134, 221] on input "note_content *" at bounding box center [270, 220] width 305 height 26
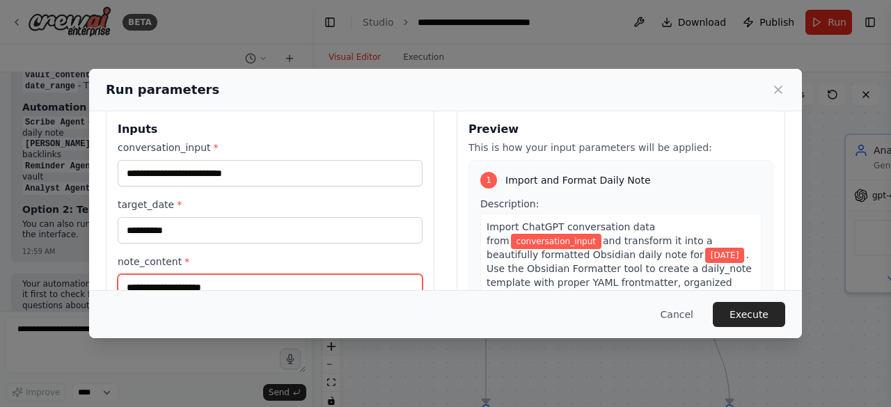
scroll to position [0, 0]
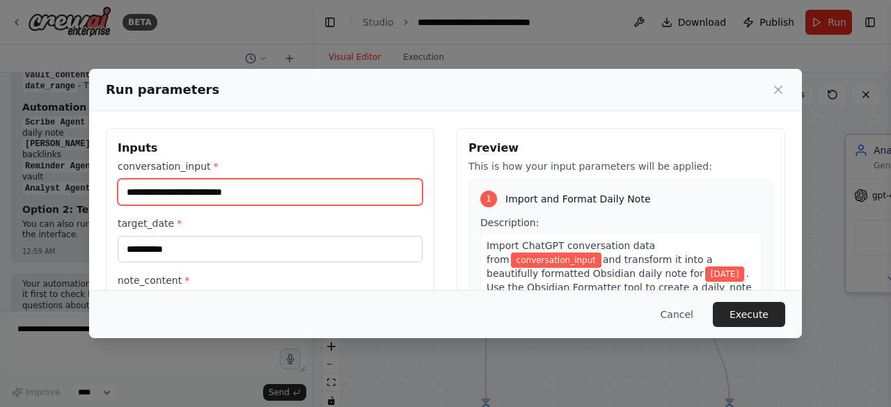
click at [223, 179] on input "conversation_input *" at bounding box center [270, 192] width 305 height 26
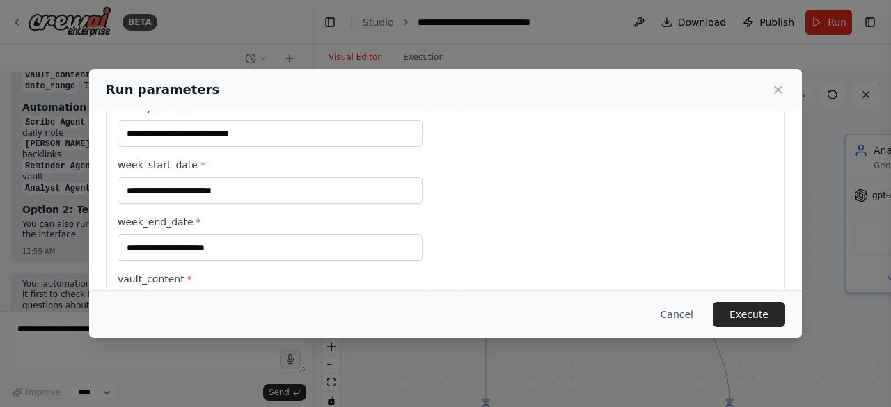
scroll to position [453, 0]
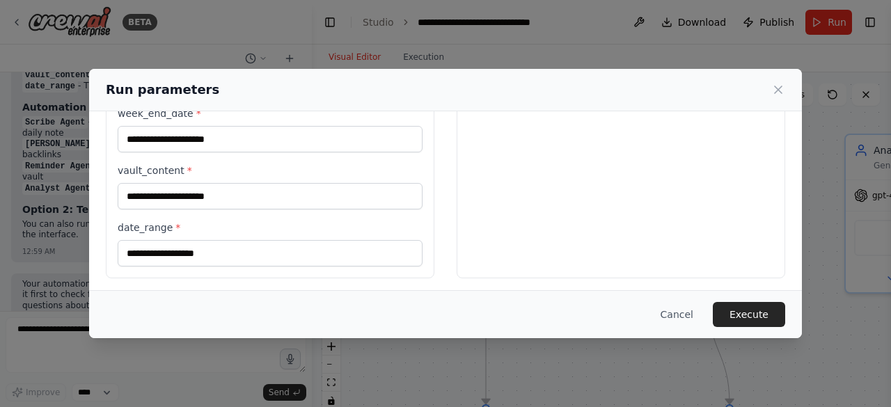
drag, startPoint x: 464, startPoint y: 146, endPoint x: 576, endPoint y: 241, distance: 147.7
copy div "Preview This is how your input parameters will be applied: 1 Import and Format …"
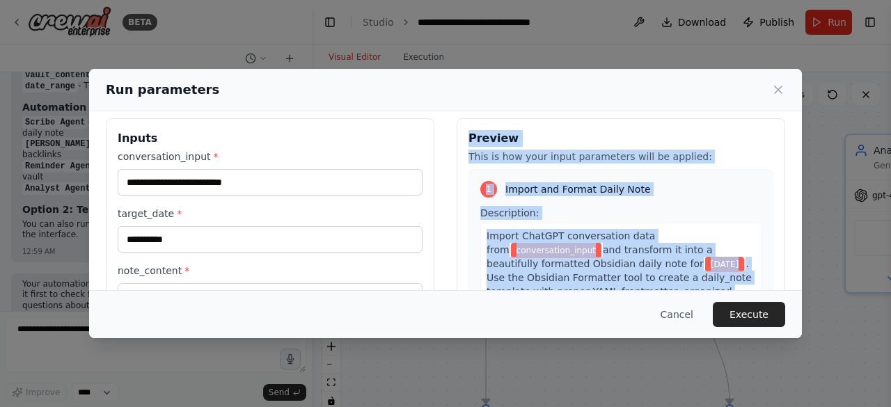
scroll to position [7, 0]
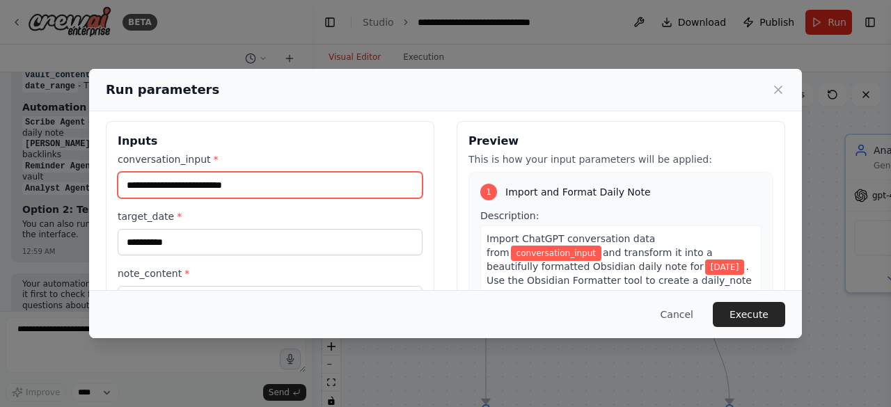
click at [213, 190] on input "conversation_input *" at bounding box center [270, 185] width 305 height 26
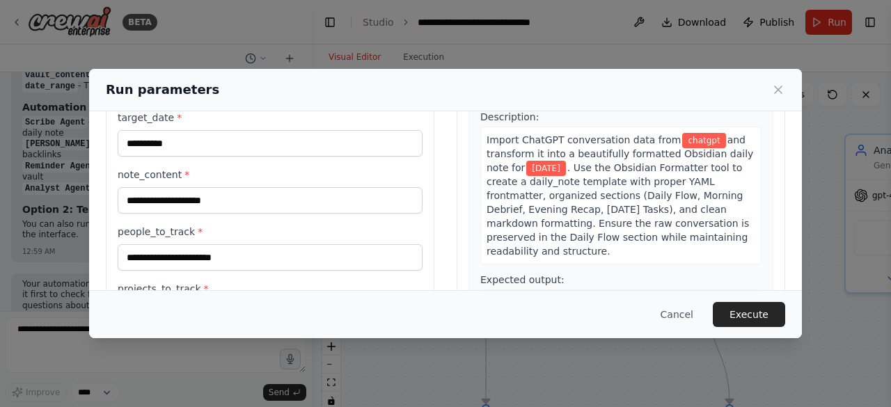
scroll to position [109, 0]
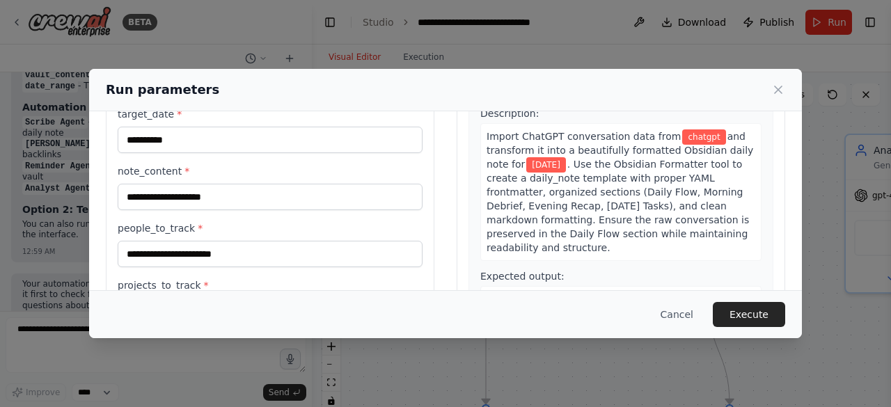
type input "*******"
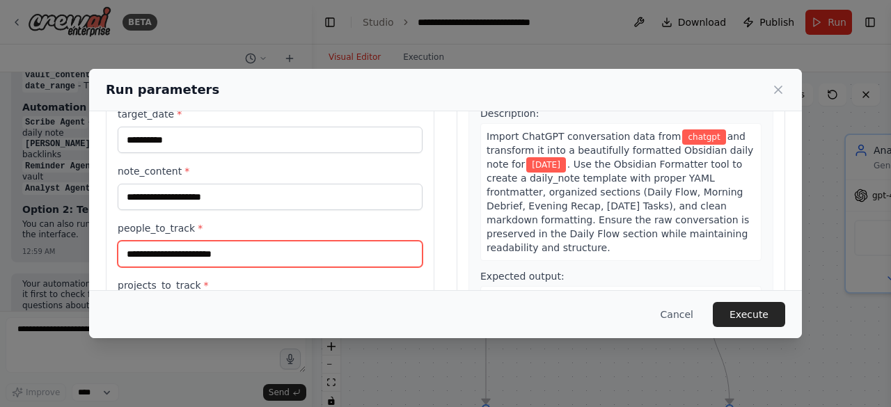
click at [263, 255] on input "people_to_track *" at bounding box center [270, 254] width 305 height 26
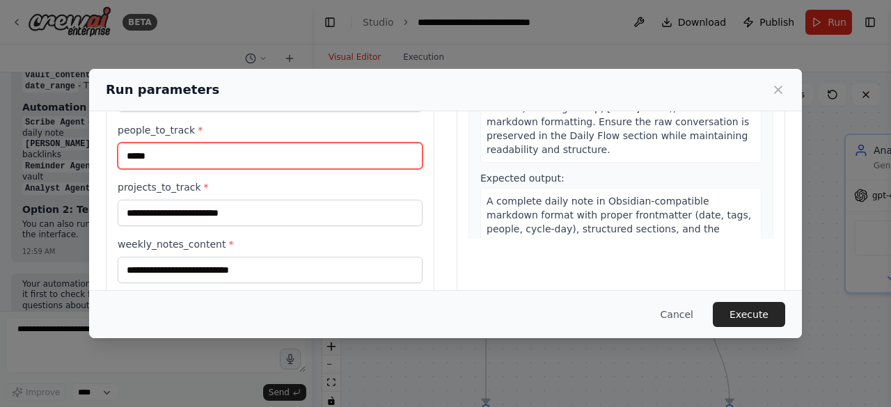
scroll to position [228, 0]
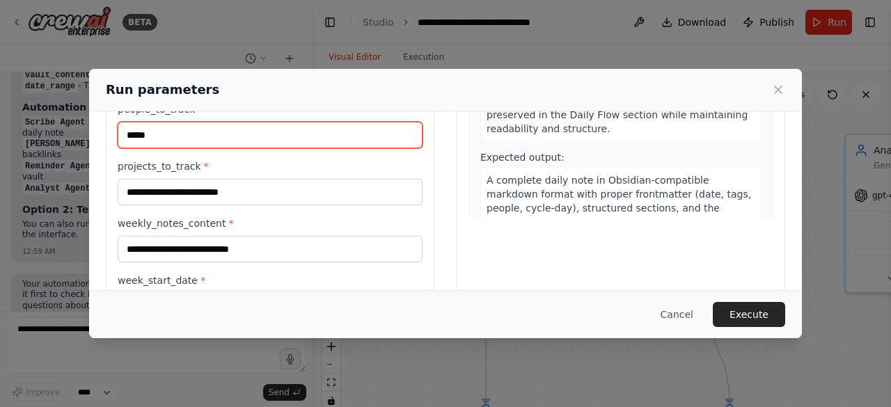
type input "*****"
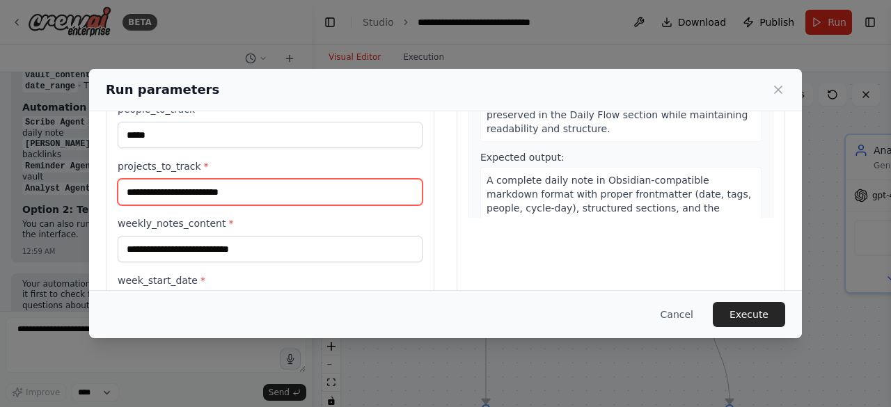
click at [142, 196] on input "projects_to_track *" at bounding box center [270, 192] width 305 height 26
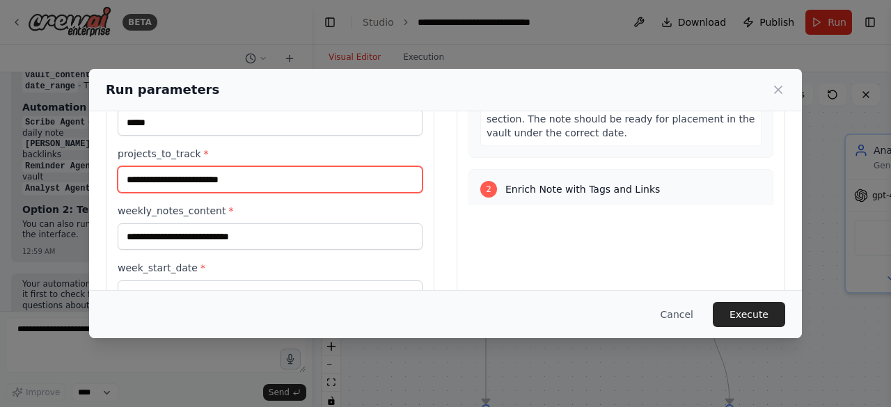
scroll to position [239, 0]
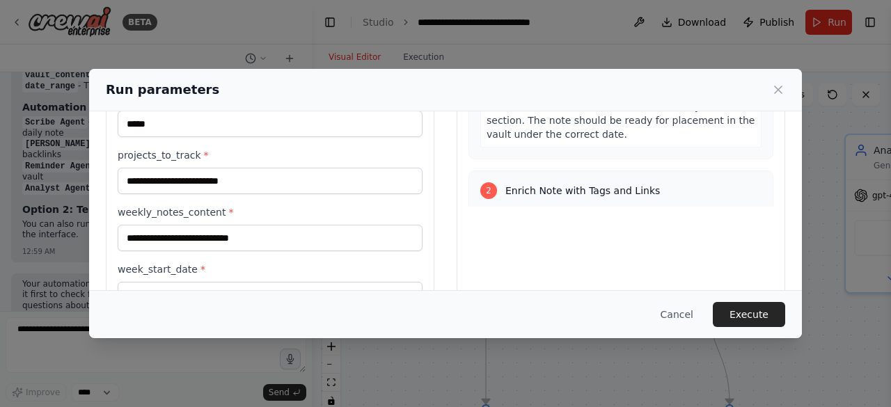
click at [748, 203] on div "2 Enrich Note with Tags and Links Description: Analyze the formatted daily note…" at bounding box center [621, 347] width 305 height 352
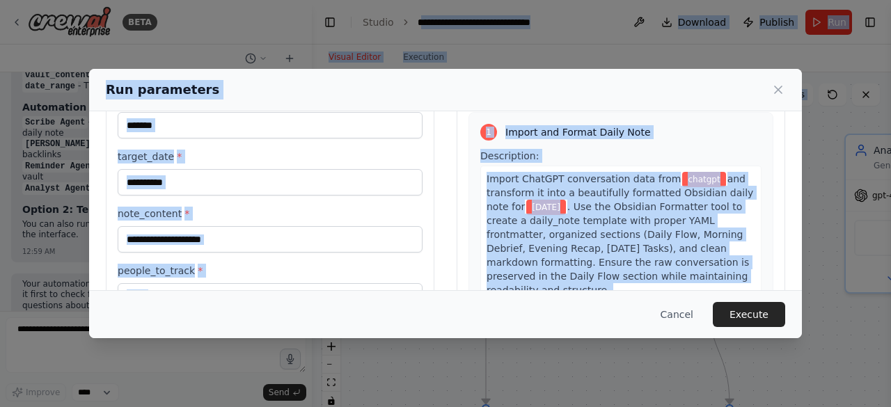
scroll to position [0, 0]
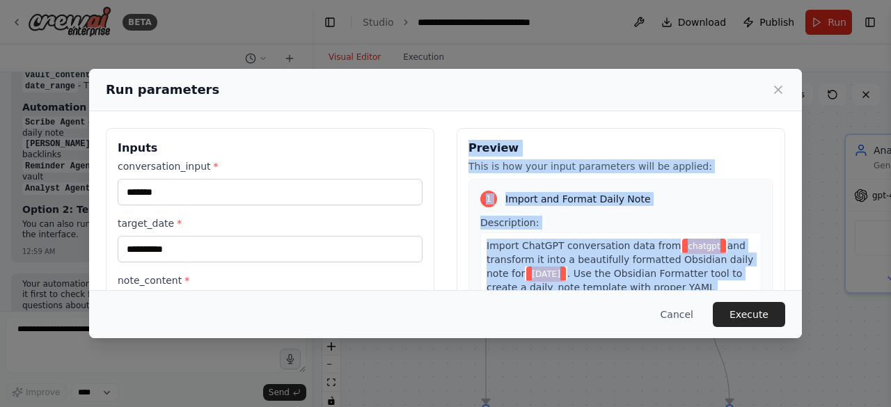
drag, startPoint x: 723, startPoint y: 189, endPoint x: 458, endPoint y: 142, distance: 269.4
copy div "Preview This is how your input parameters will be applied: 1 Import and Format …"
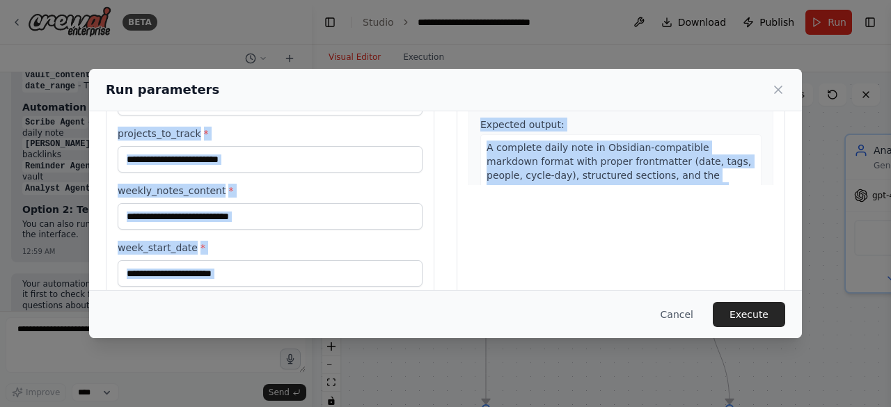
scroll to position [453, 0]
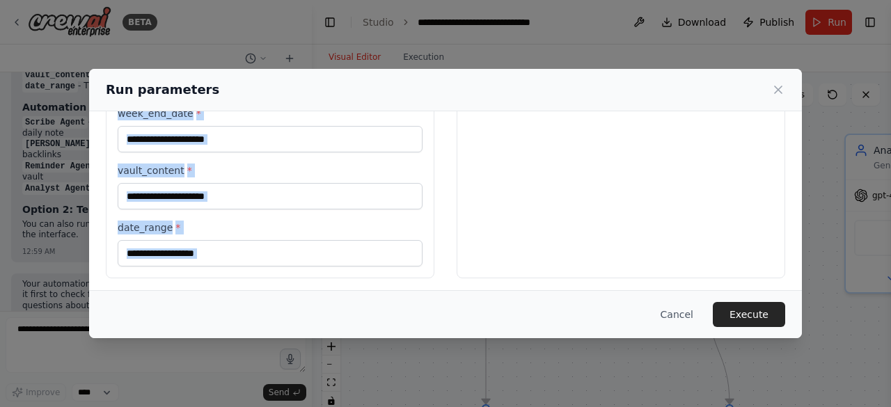
drag, startPoint x: 111, startPoint y: 144, endPoint x: 185, endPoint y: 293, distance: 166.6
click at [185, 293] on div "**********" at bounding box center [445, 203] width 713 height 269
copy div "Inputs conversation_input * target_date * note_content * people_to_track * proj…"
click at [171, 173] on label "vault_content *" at bounding box center [270, 171] width 305 height 14
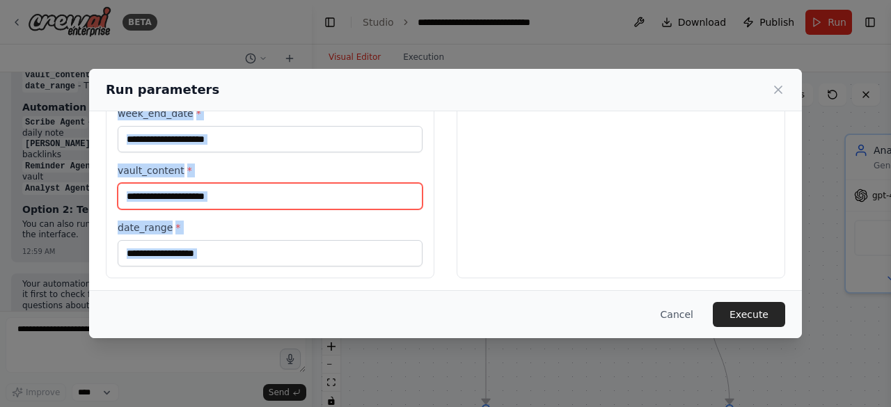
click at [171, 183] on input "vault_content *" at bounding box center [270, 196] width 305 height 26
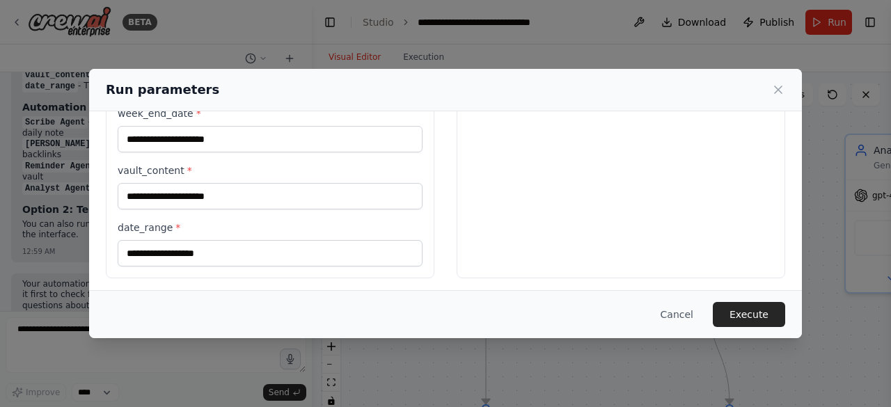
click at [279, 164] on label "vault_content *" at bounding box center [270, 171] width 305 height 14
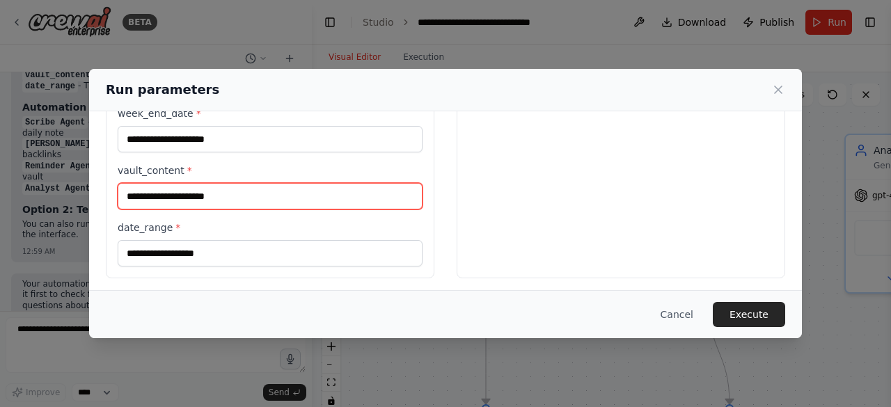
click at [279, 183] on input "vault_content *" at bounding box center [270, 196] width 305 height 26
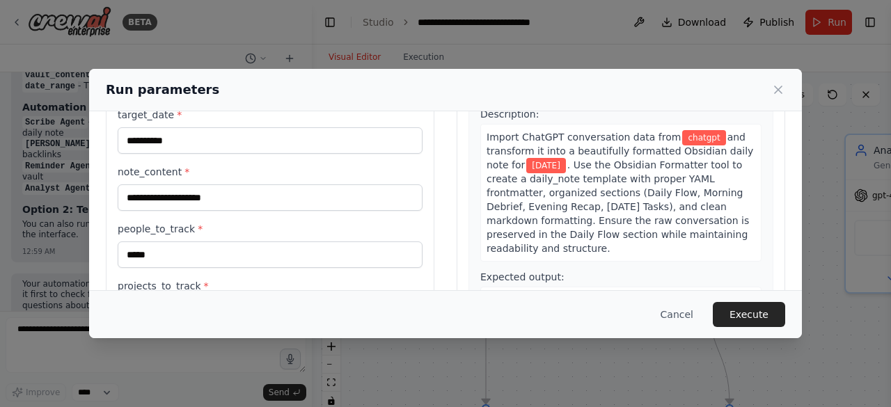
scroll to position [111, 0]
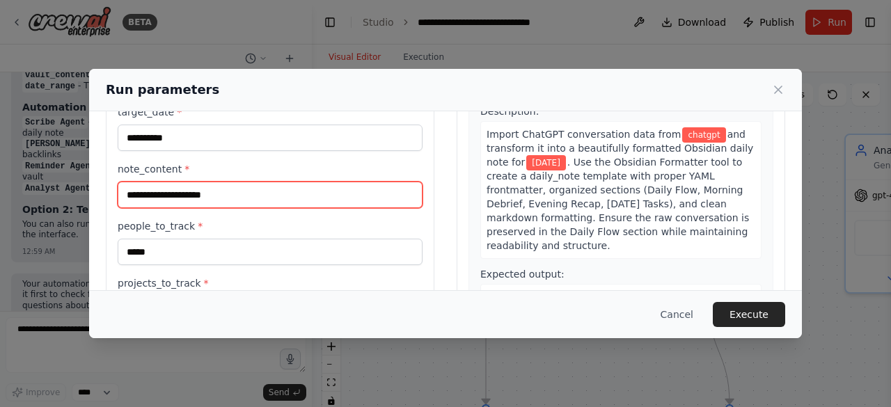
click at [150, 196] on input "note_content *" at bounding box center [270, 195] width 305 height 26
paste input "**********"
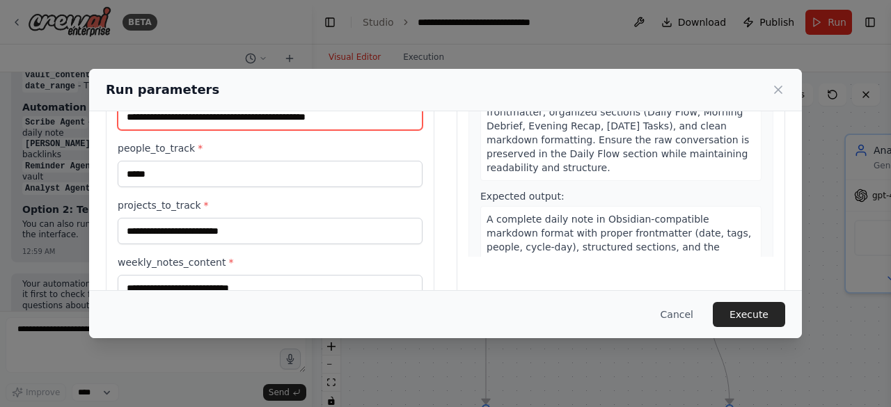
scroll to position [194, 0]
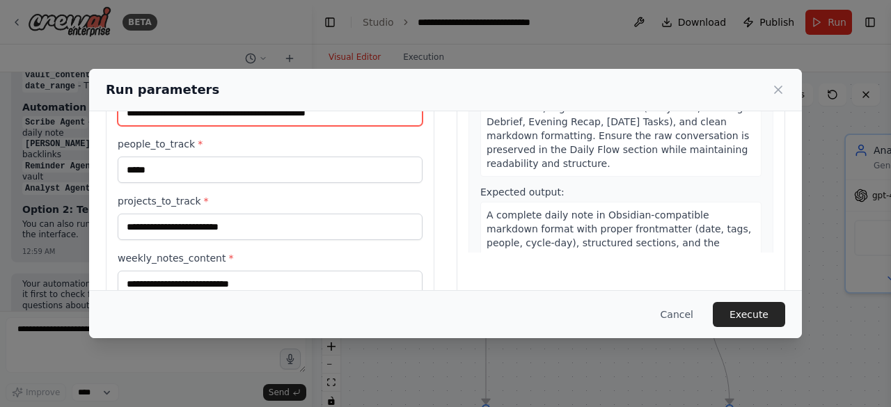
type input "**********"
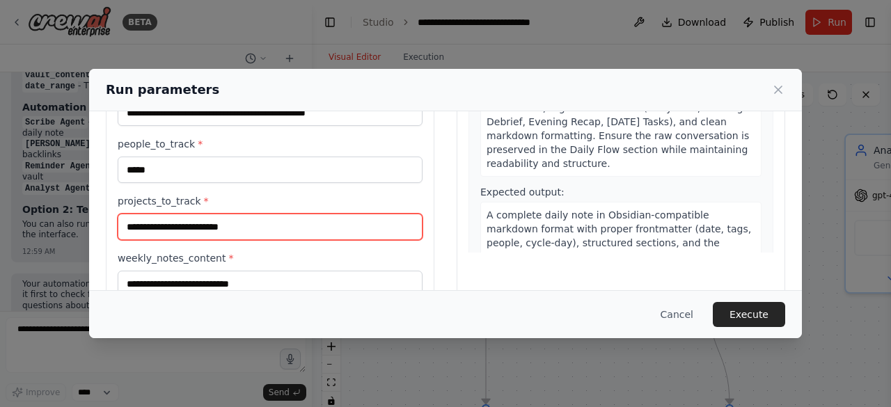
click at [226, 215] on input "projects_to_track *" at bounding box center [270, 227] width 305 height 26
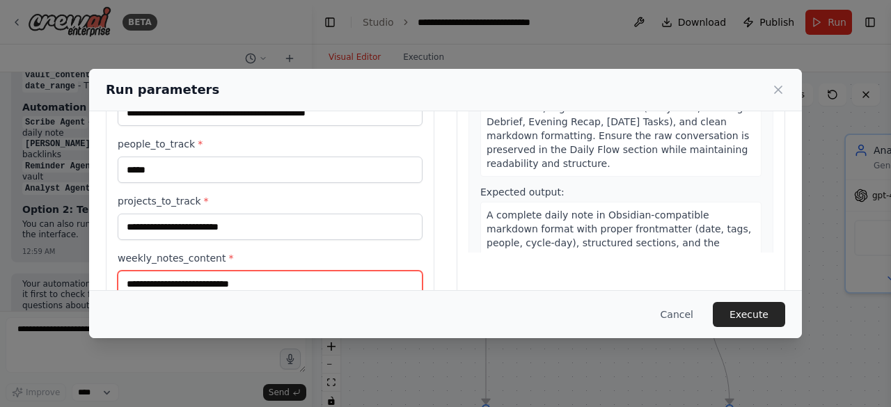
click at [294, 274] on input "weekly_notes_content *" at bounding box center [270, 284] width 305 height 26
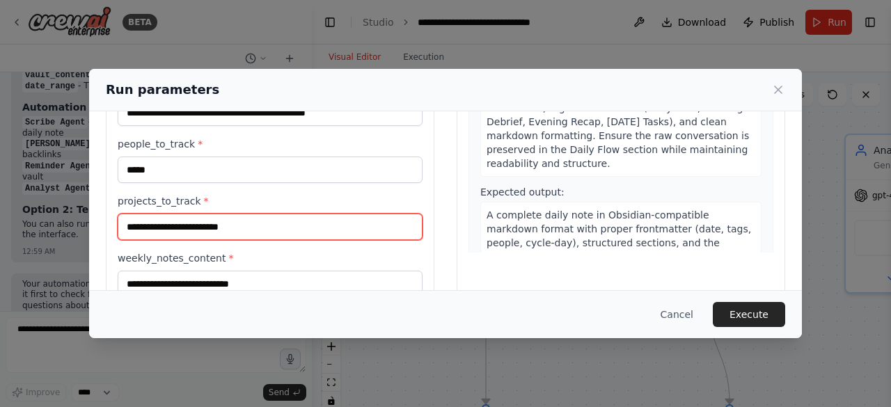
click at [295, 222] on input "projects_to_track *" at bounding box center [270, 227] width 305 height 26
paste input "**********"
type input "**********"
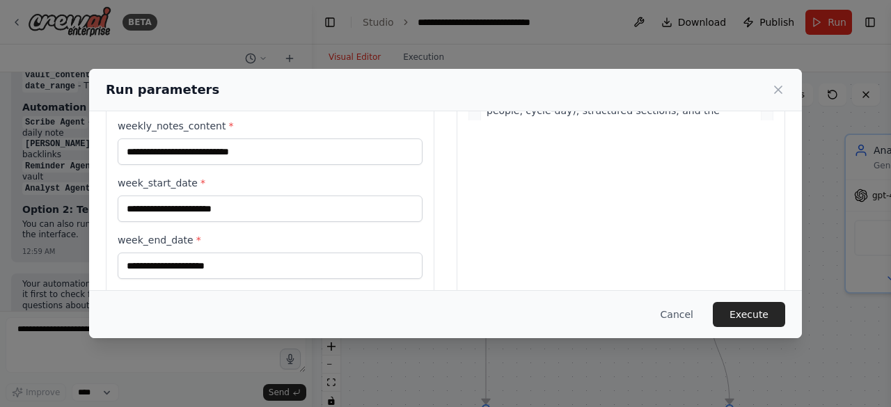
scroll to position [329, 0]
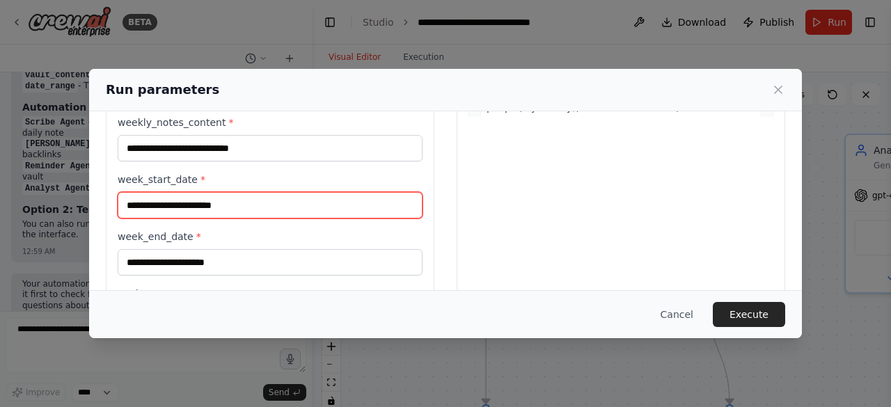
click at [269, 210] on input "week_start_date *" at bounding box center [270, 205] width 305 height 26
paste input "**********"
click at [186, 202] on input "**********" at bounding box center [270, 205] width 305 height 26
type input "**********"
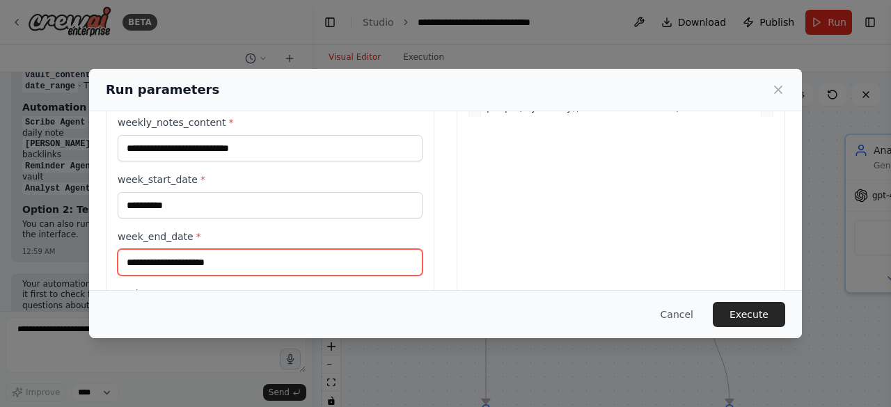
click at [174, 257] on input "week_end_date *" at bounding box center [270, 262] width 305 height 26
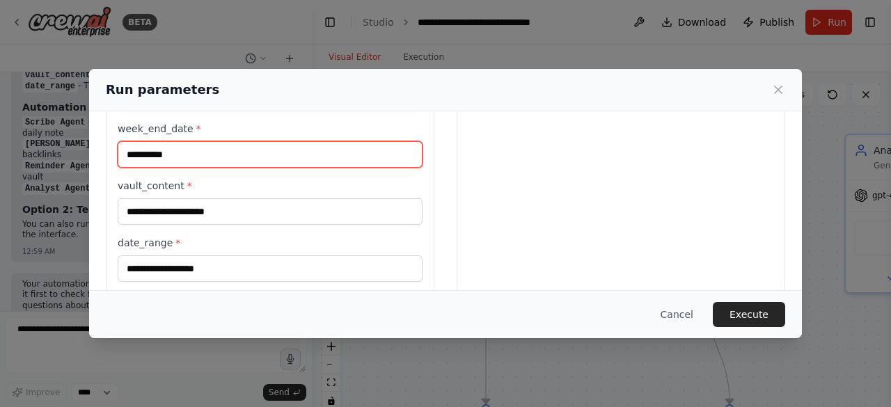
scroll to position [450, 0]
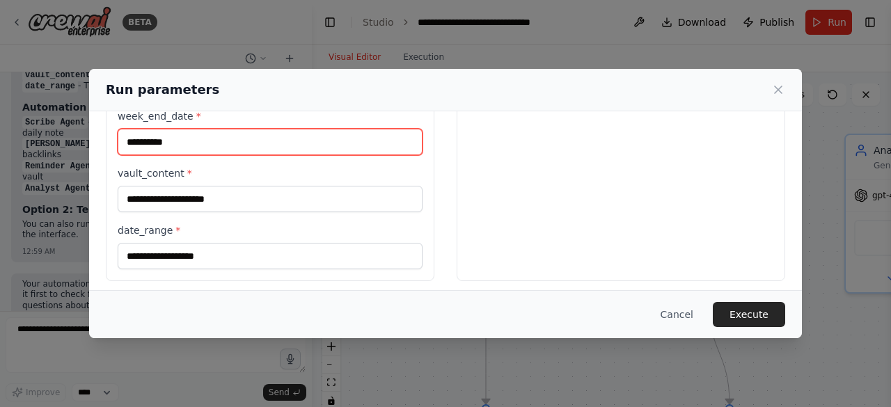
type input "**********"
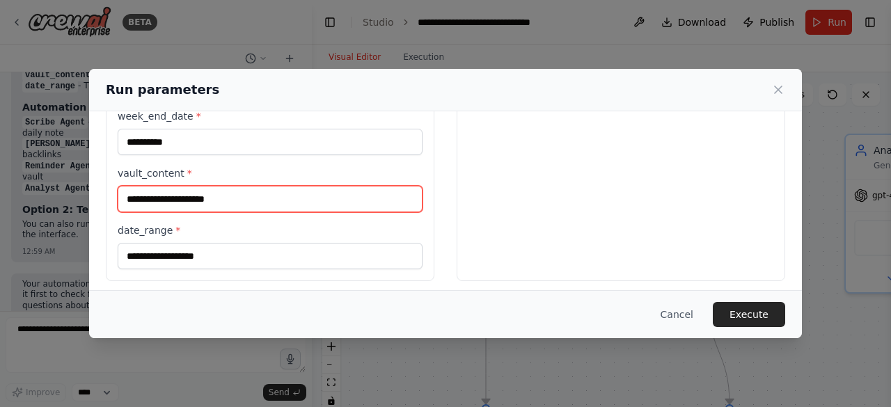
click at [271, 203] on input "vault_content *" at bounding box center [270, 199] width 305 height 26
paste input "**********"
type input "**********"
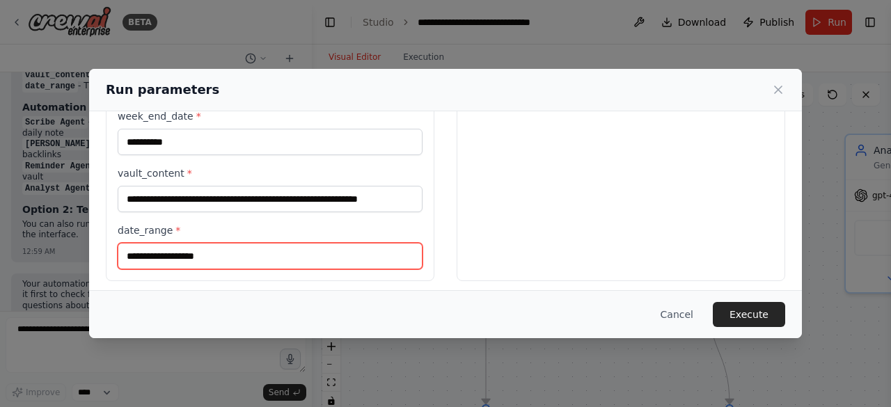
click at [264, 253] on input "date_range *" at bounding box center [270, 256] width 305 height 26
paste input "**********"
click at [175, 256] on input "**********" at bounding box center [270, 256] width 305 height 26
click at [244, 249] on input "**********" at bounding box center [270, 256] width 305 height 26
type input "**********"
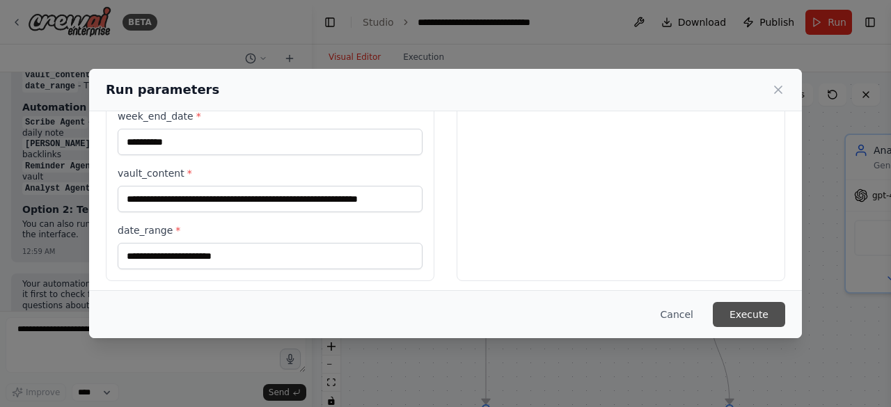
click at [736, 315] on button "Execute" at bounding box center [749, 314] width 72 height 25
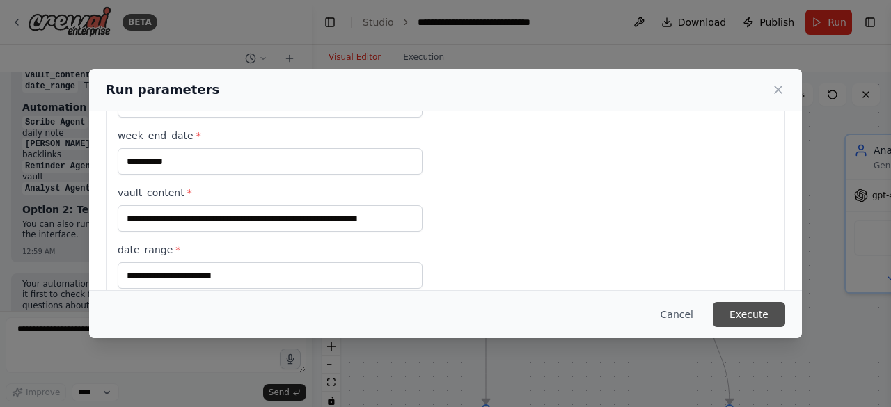
scroll to position [469, 0]
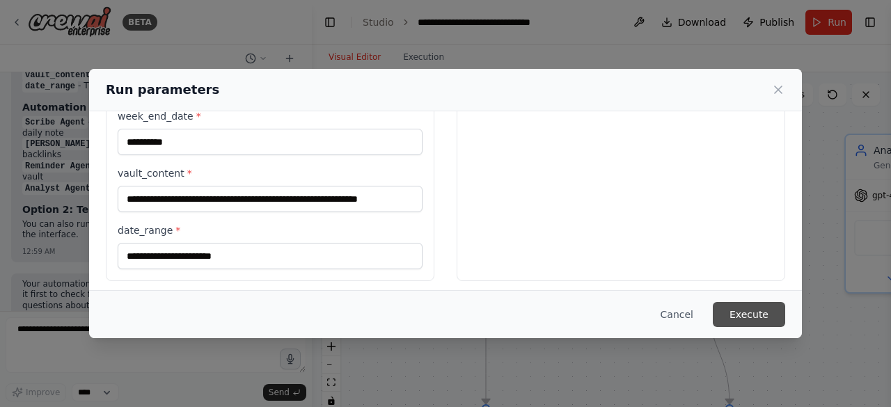
click at [737, 313] on button "Execute" at bounding box center [749, 314] width 72 height 25
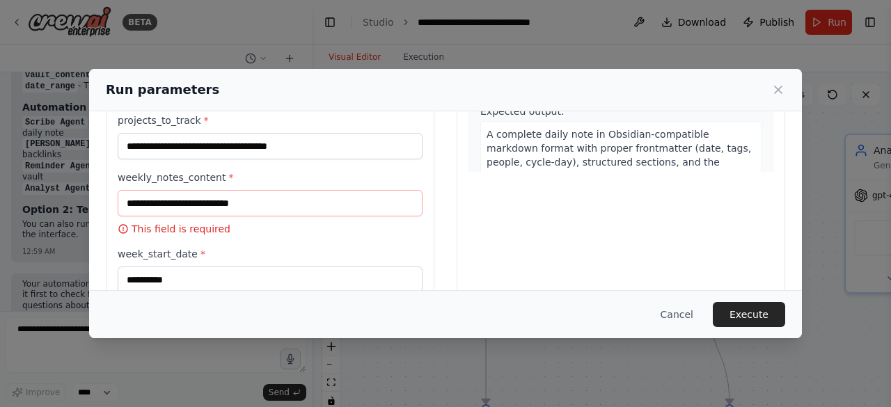
scroll to position [231, 0]
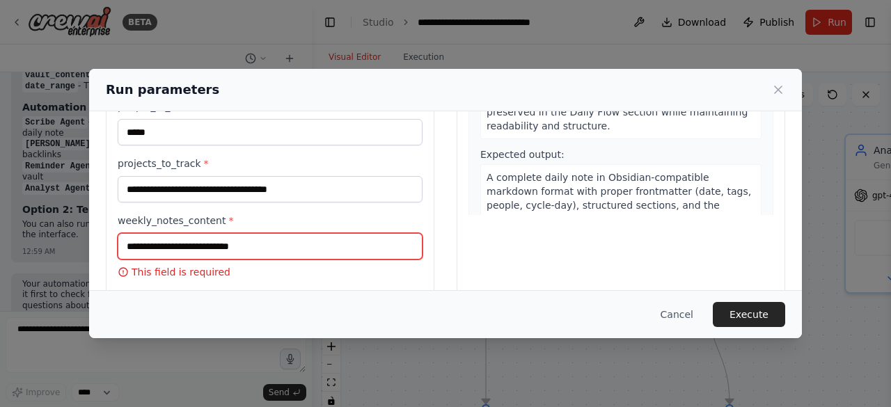
click at [266, 244] on input "weekly_notes_content *" at bounding box center [270, 246] width 305 height 26
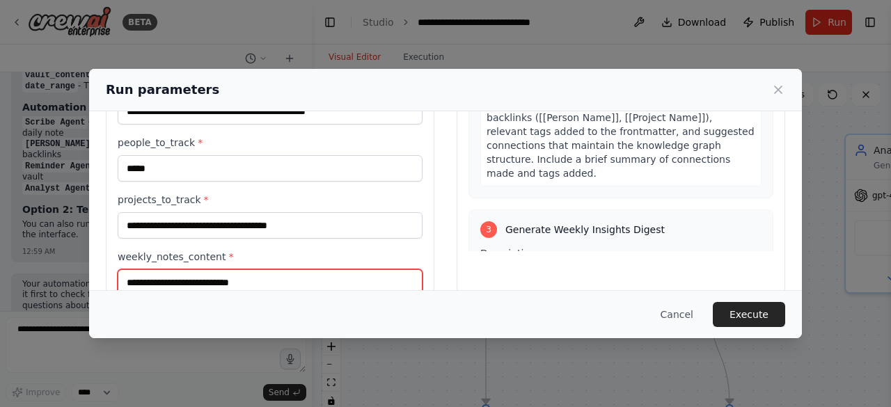
scroll to position [529, 0]
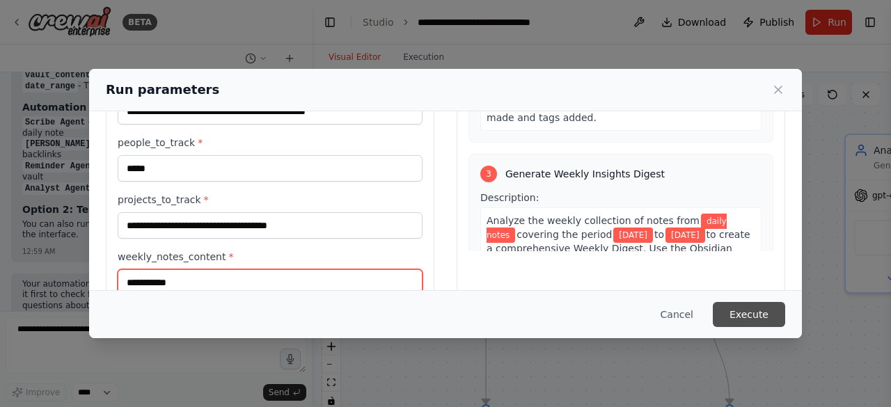
type input "**********"
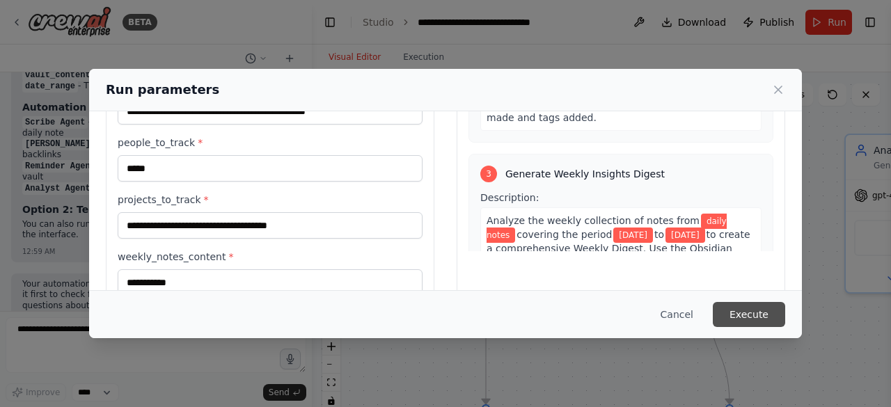
click at [739, 310] on button "Execute" at bounding box center [749, 314] width 72 height 25
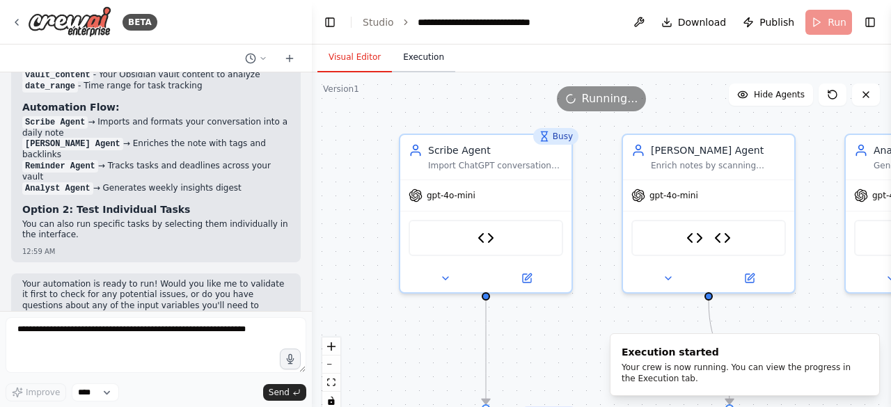
click at [409, 48] on button "Execution" at bounding box center [423, 57] width 63 height 29
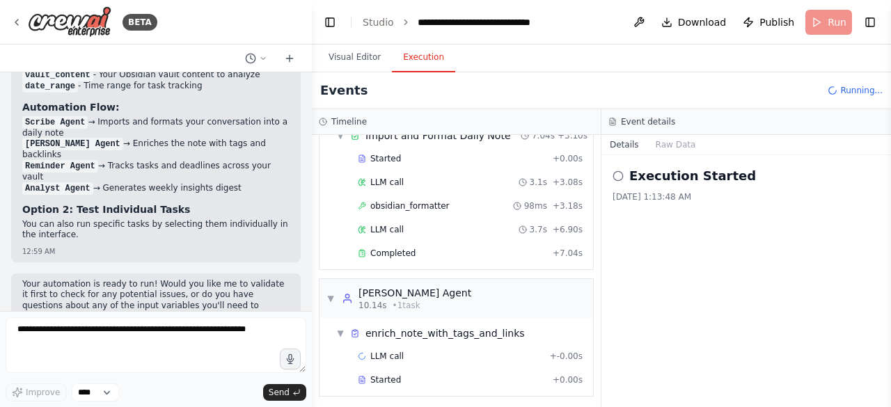
scroll to position [107, 0]
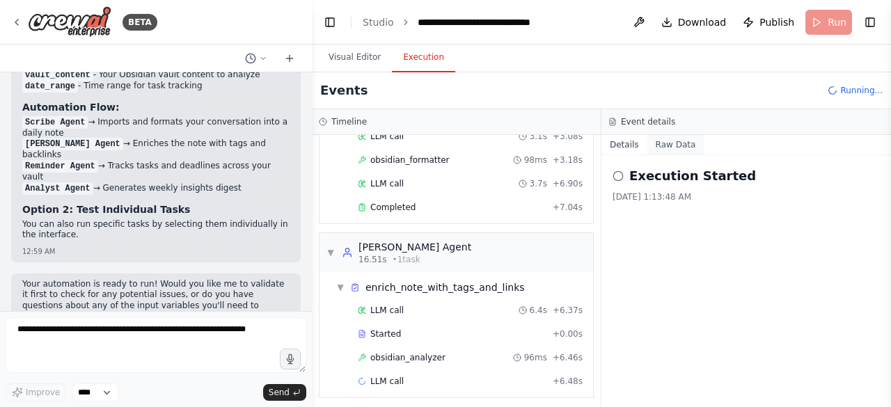
click at [674, 145] on button "Raw Data" at bounding box center [675, 144] width 57 height 19
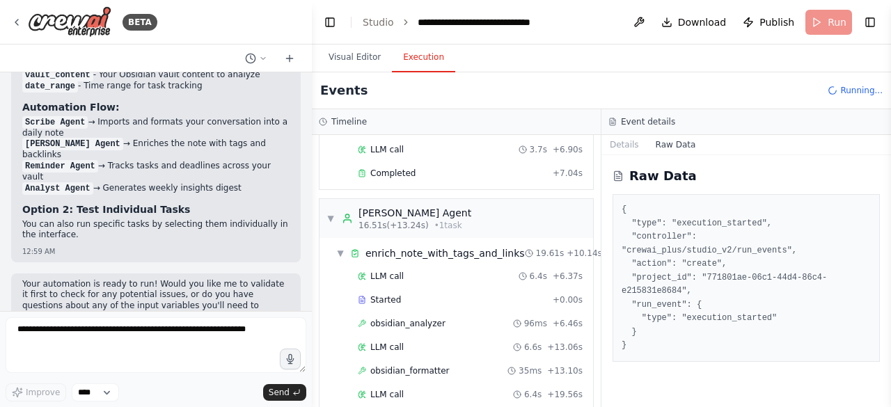
scroll to position [0, 0]
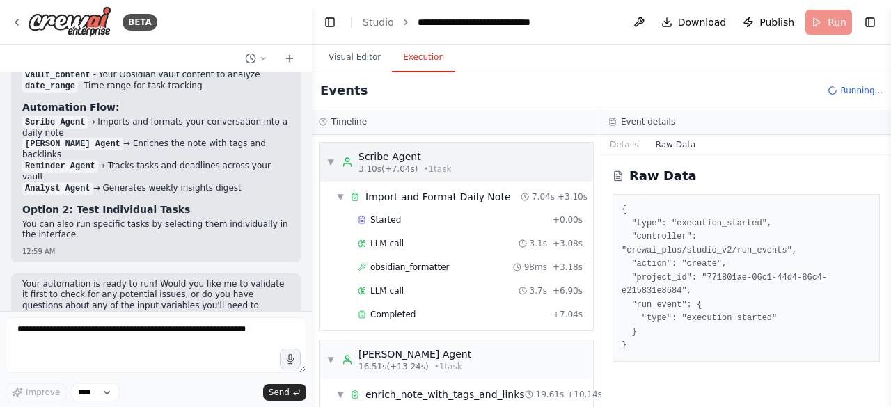
click at [332, 157] on span "▼" at bounding box center [331, 162] width 8 height 11
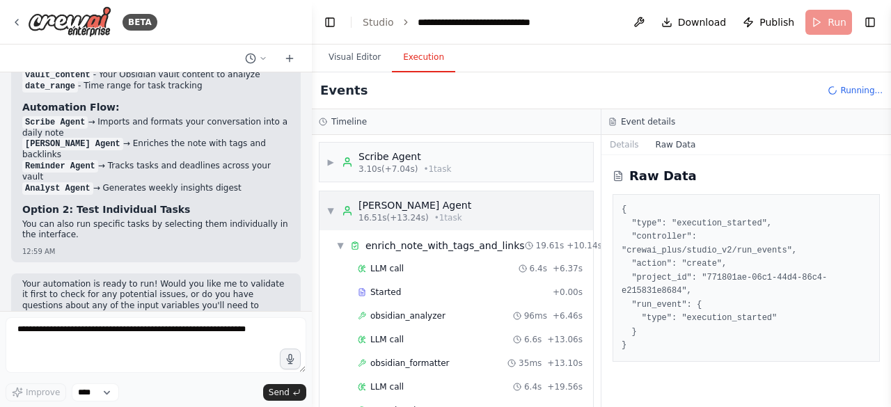
click at [329, 205] on span "▼" at bounding box center [331, 210] width 8 height 11
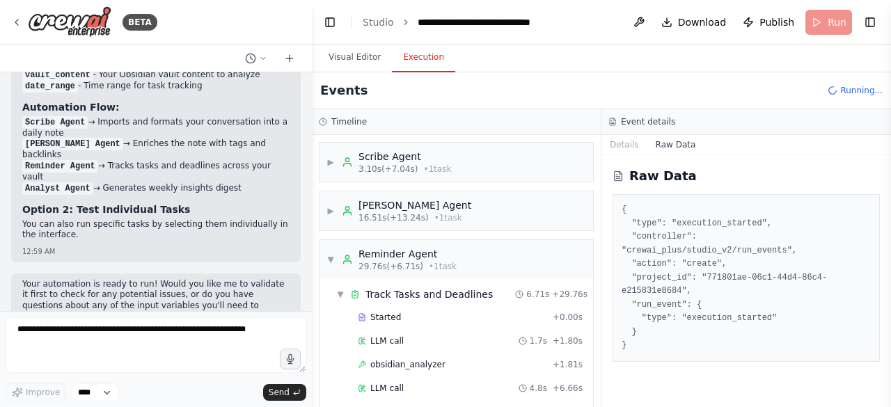
scroll to position [19, 0]
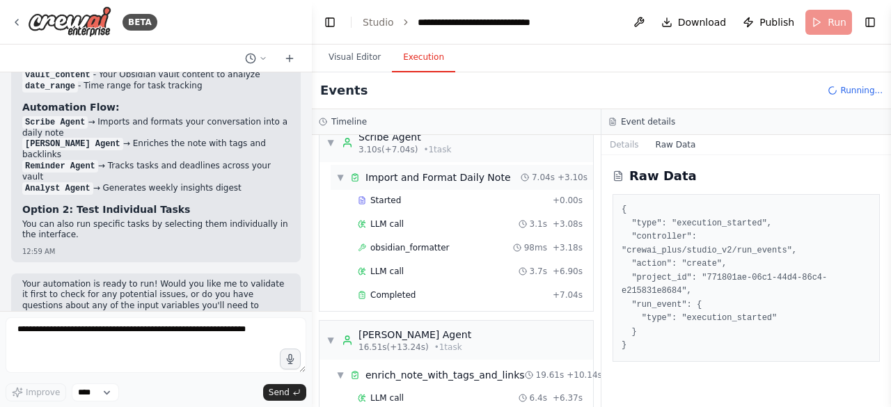
click at [475, 178] on div "Import and Format Daily Note" at bounding box center [438, 178] width 146 height 14
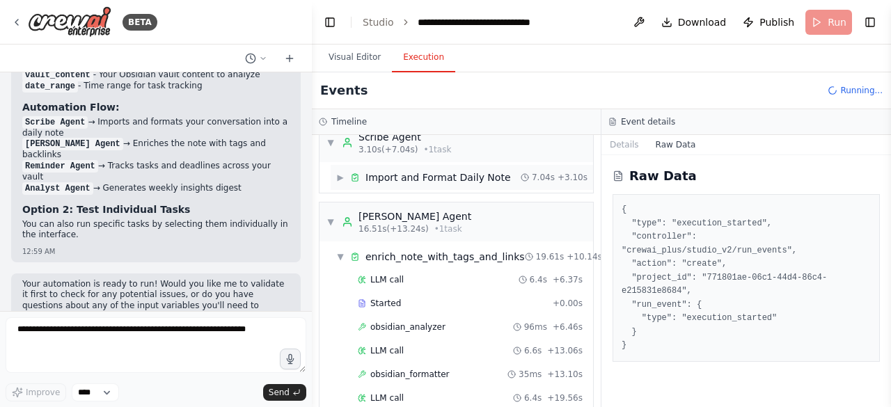
click at [455, 175] on div "Import and Format Daily Note" at bounding box center [438, 178] width 146 height 14
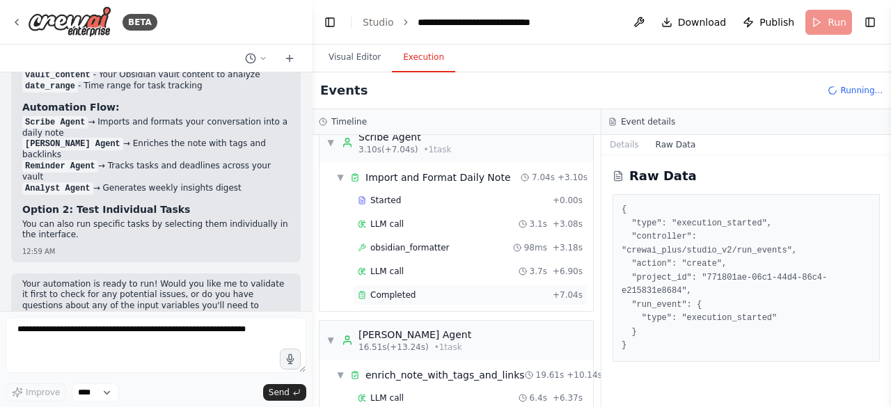
click at [419, 297] on div "Completed" at bounding box center [452, 295] width 189 height 11
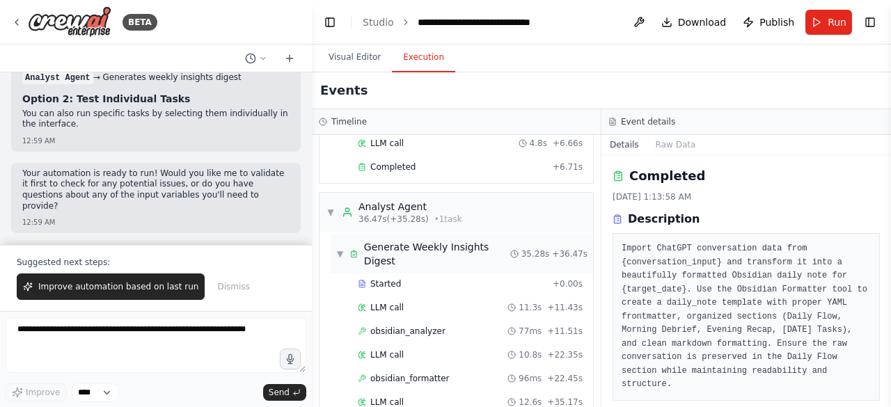
scroll to position [16255, 0]
click at [112, 289] on span "Improve automation based on last run" at bounding box center [118, 286] width 160 height 11
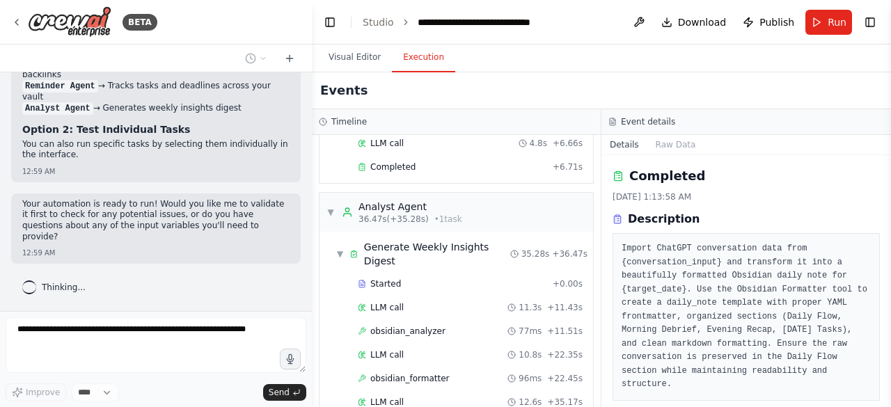
scroll to position [16225, 0]
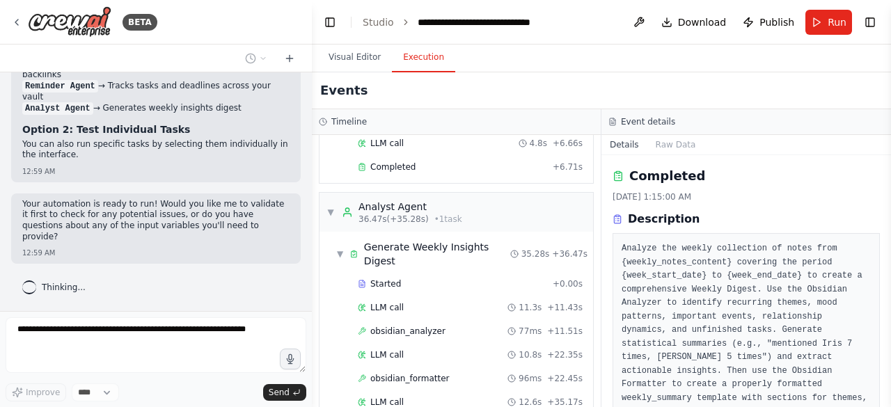
drag, startPoint x: 887, startPoint y: 178, endPoint x: 888, endPoint y: 269, distance: 91.2
click at [888, 269] on button "Toggle Sidebar" at bounding box center [891, 203] width 11 height 407
drag, startPoint x: 888, startPoint y: 175, endPoint x: 885, endPoint y: 191, distance: 16.3
click at [885, 191] on div "BETA You are a team of specialized agents working together to manage my Obsidia…" at bounding box center [445, 203] width 891 height 407
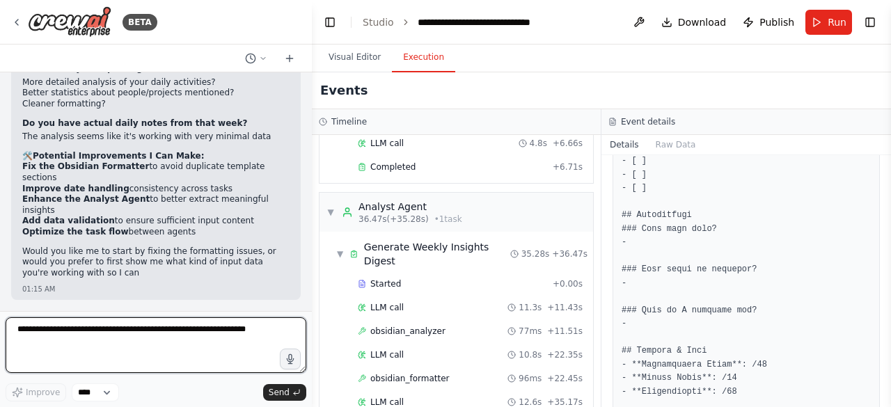
scroll to position [16645, 0]
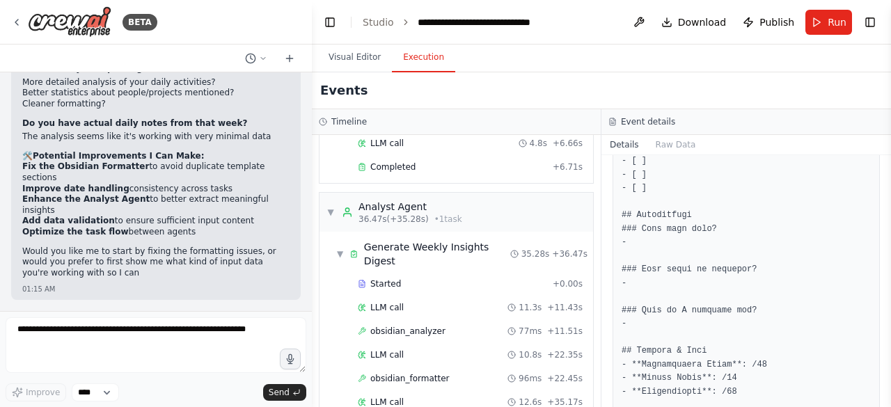
click at [129, 183] on li "Fix the Obsidian Formatter to avoid duplicate template sections" at bounding box center [155, 173] width 267 height 22
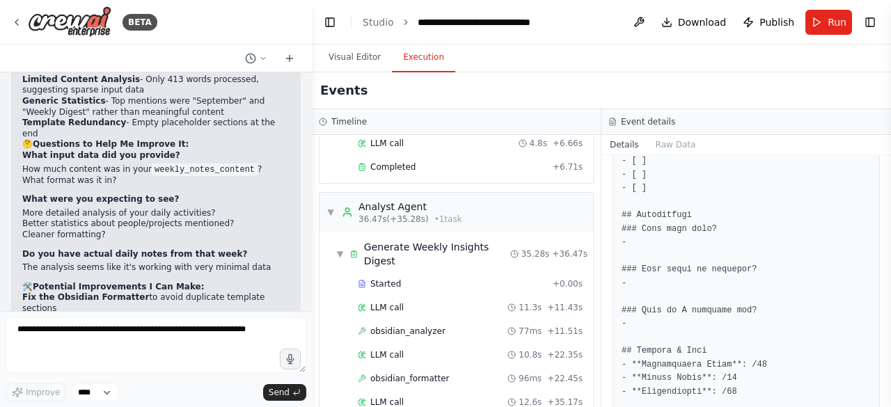
click at [39, 17] on p "Looking at your automation output, I can see several areas for improvement. The…" at bounding box center [155, 1] width 267 height 33
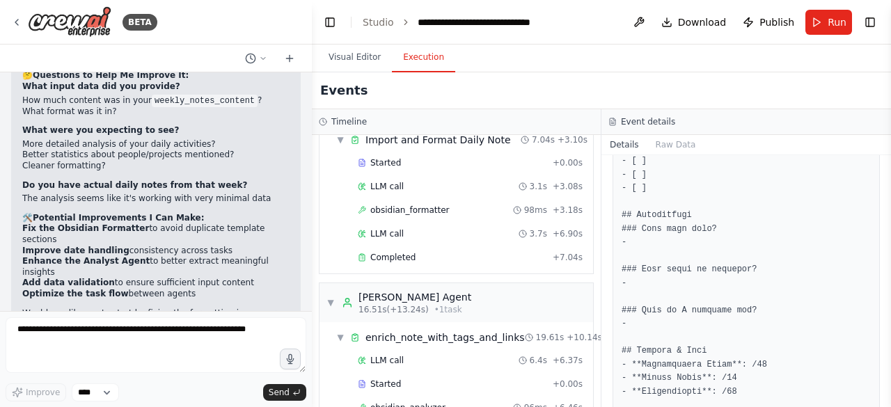
scroll to position [77, 0]
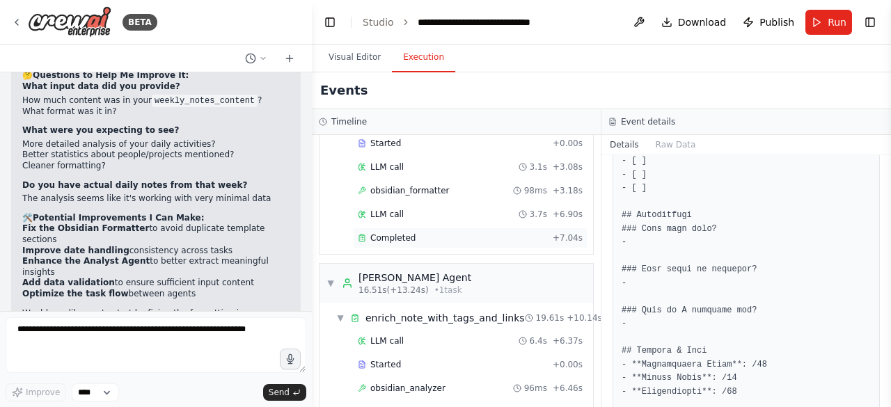
click at [384, 242] on div "Completed + 7.04s" at bounding box center [470, 238] width 235 height 21
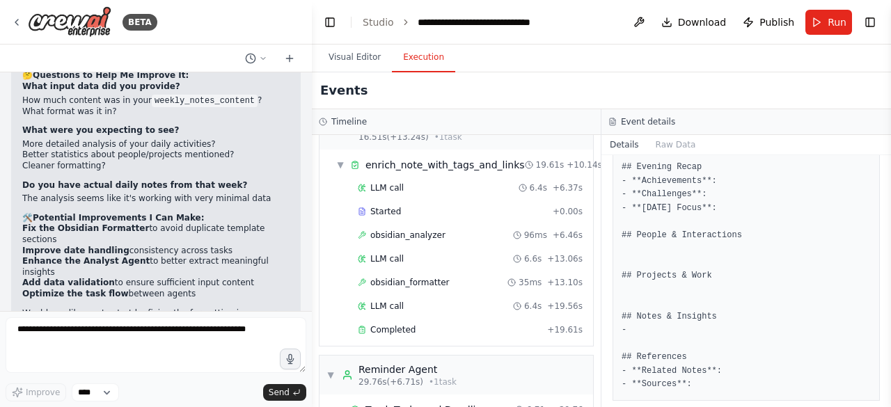
scroll to position [246, 0]
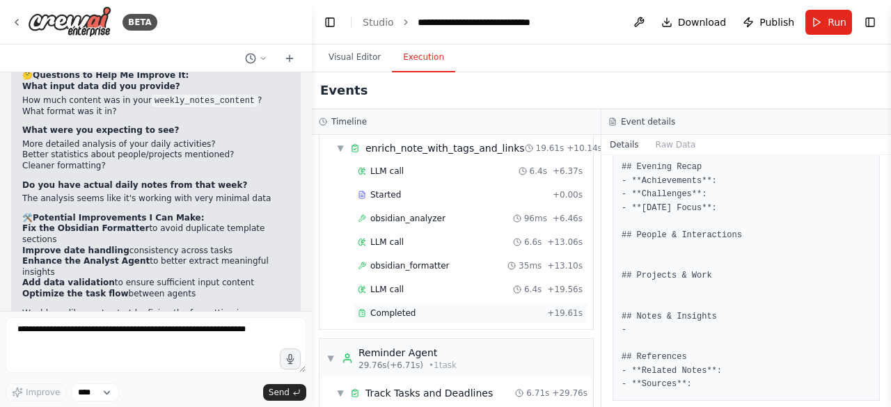
click at [369, 313] on div "Completed + 19.61s" at bounding box center [470, 313] width 235 height 21
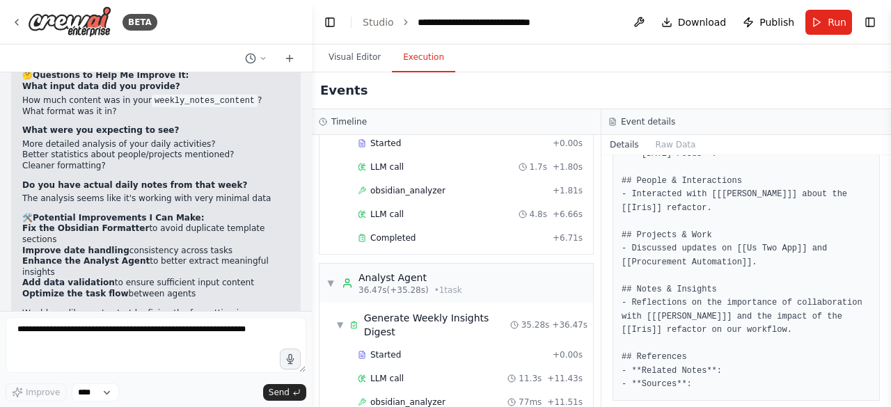
scroll to position [526, 0]
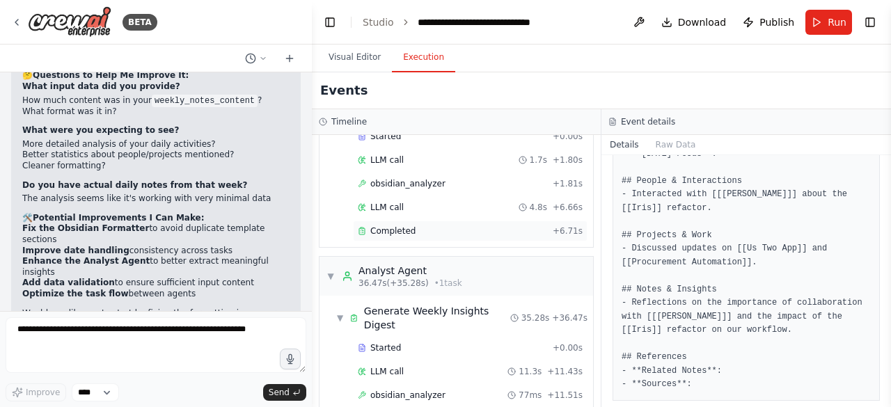
click at [372, 228] on div "Completed + 6.71s" at bounding box center [470, 231] width 235 height 21
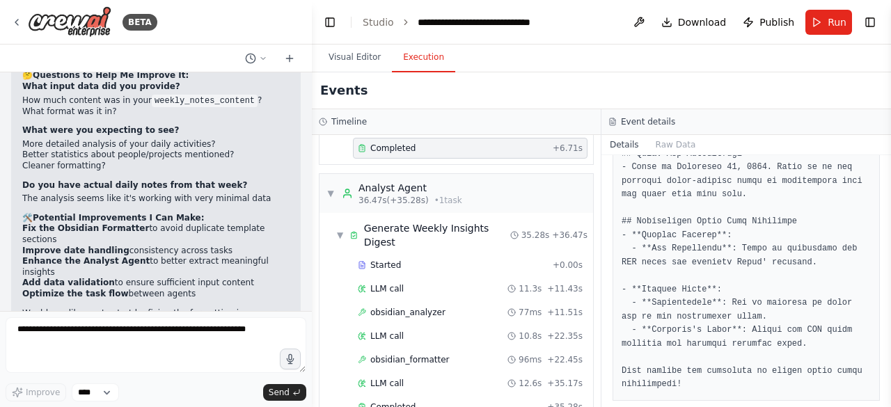
scroll to position [613, 0]
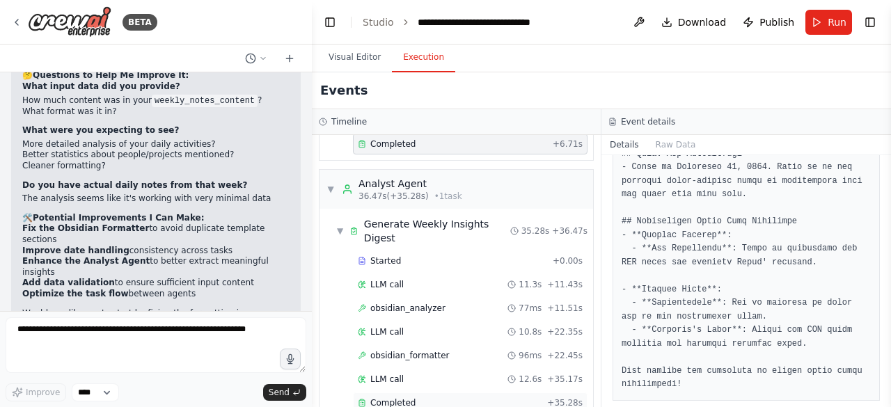
click at [544, 393] on div "Completed + 35.28s" at bounding box center [470, 403] width 235 height 21
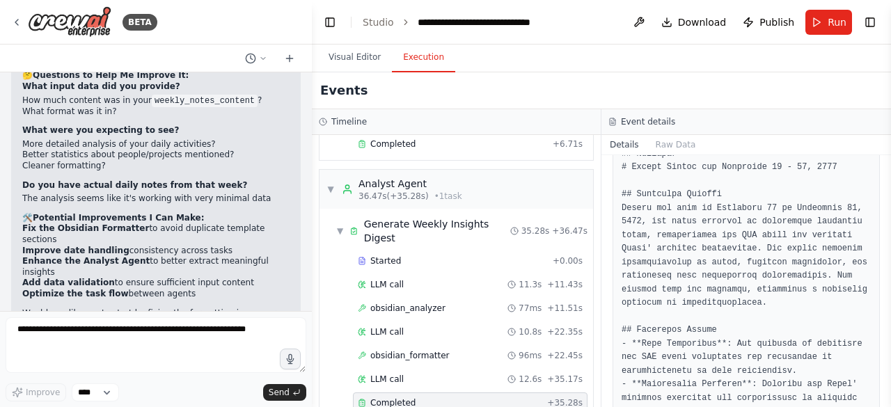
click at [32, 27] on li "Limited Content Analysis - Only 413 words processed, suggesting sparse input da…" at bounding box center [155, 17] width 267 height 22
click at [13, 127] on div "▶ Thought process Looking at your automation output, I can see several areas fo…" at bounding box center [156, 123] width 290 height 477
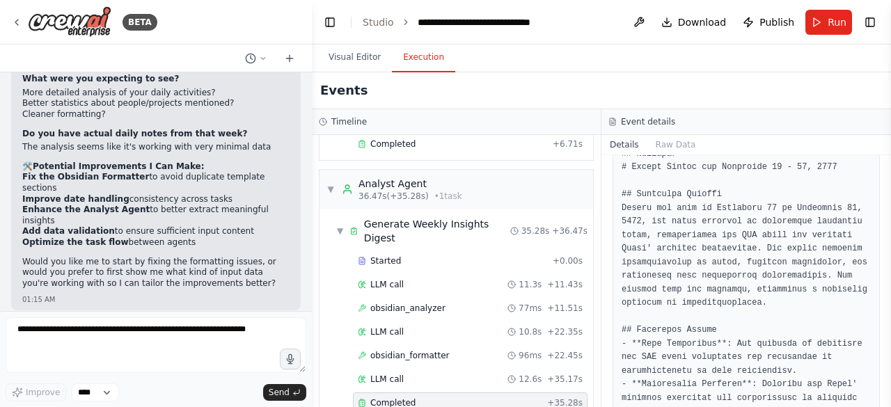
scroll to position [16464, 0]
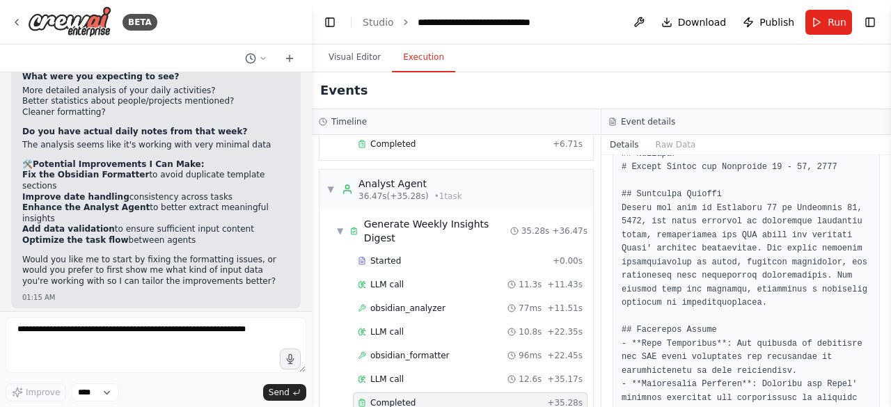
click at [19, 113] on div "▶ Thought process Looking at your automation output, I can see several areas fo…" at bounding box center [156, 70] width 290 height 477
click at [670, 148] on button "Raw Data" at bounding box center [675, 144] width 57 height 19
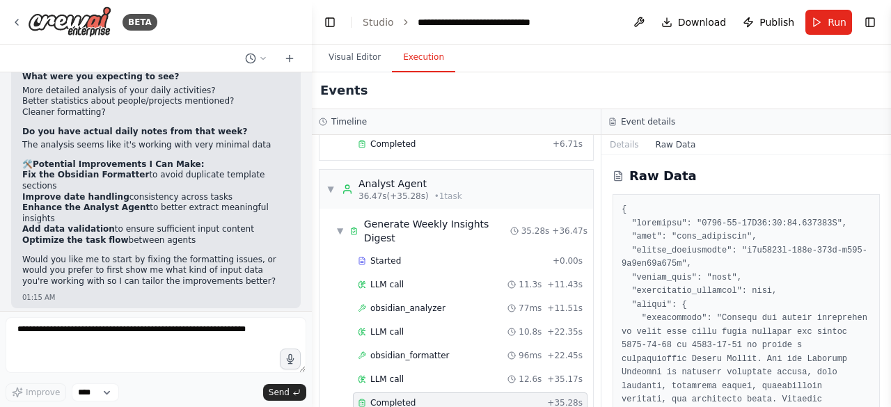
drag, startPoint x: 890, startPoint y: 178, endPoint x: 879, endPoint y: 294, distance: 117.6
click at [879, 294] on div "BETA You are a team of specialized agents working together to manage my Obsidia…" at bounding box center [445, 203] width 891 height 407
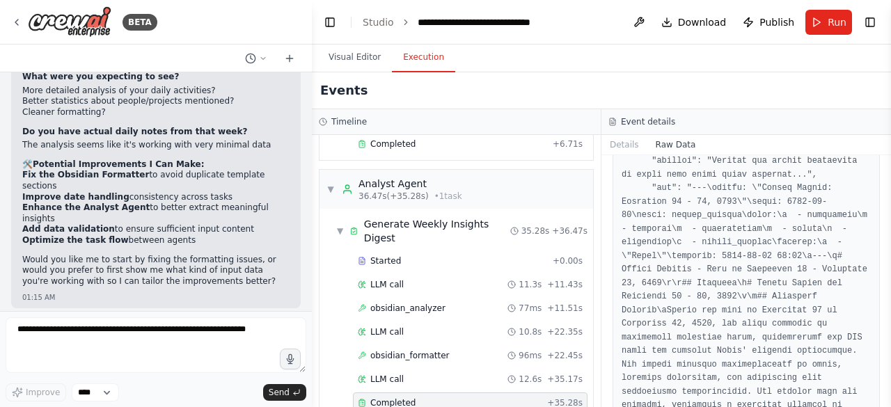
scroll to position [3141, 0]
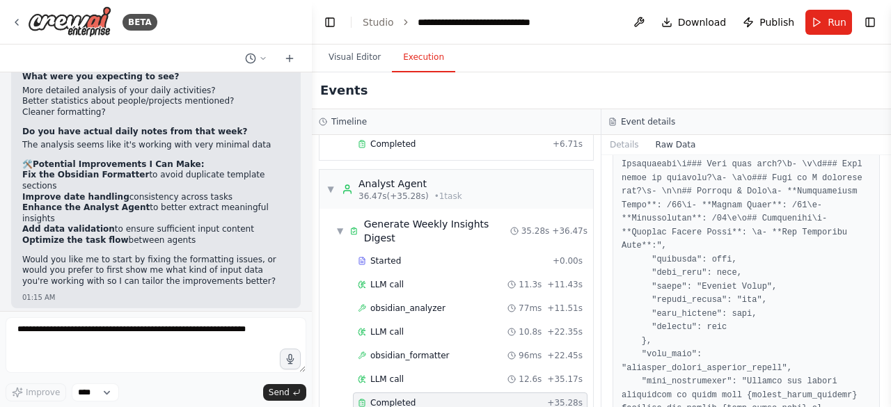
click at [840, 94] on div "Events" at bounding box center [601, 90] width 579 height 37
